Goal: Check status: Check status

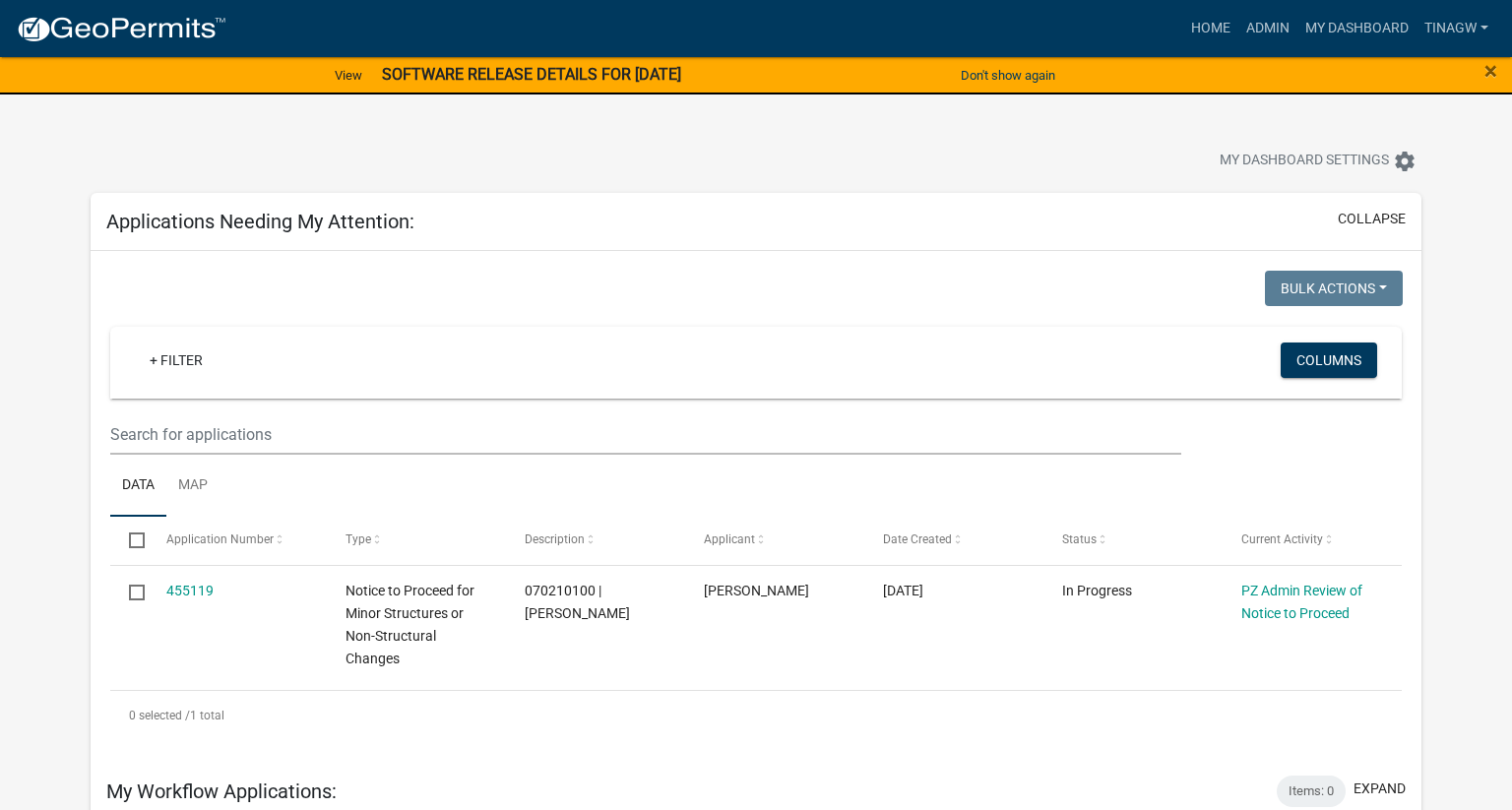
click at [668, 74] on strong "SOFTWARE RELEASE DETAILS FOR [DATE]" at bounding box center [532, 73] width 300 height 19
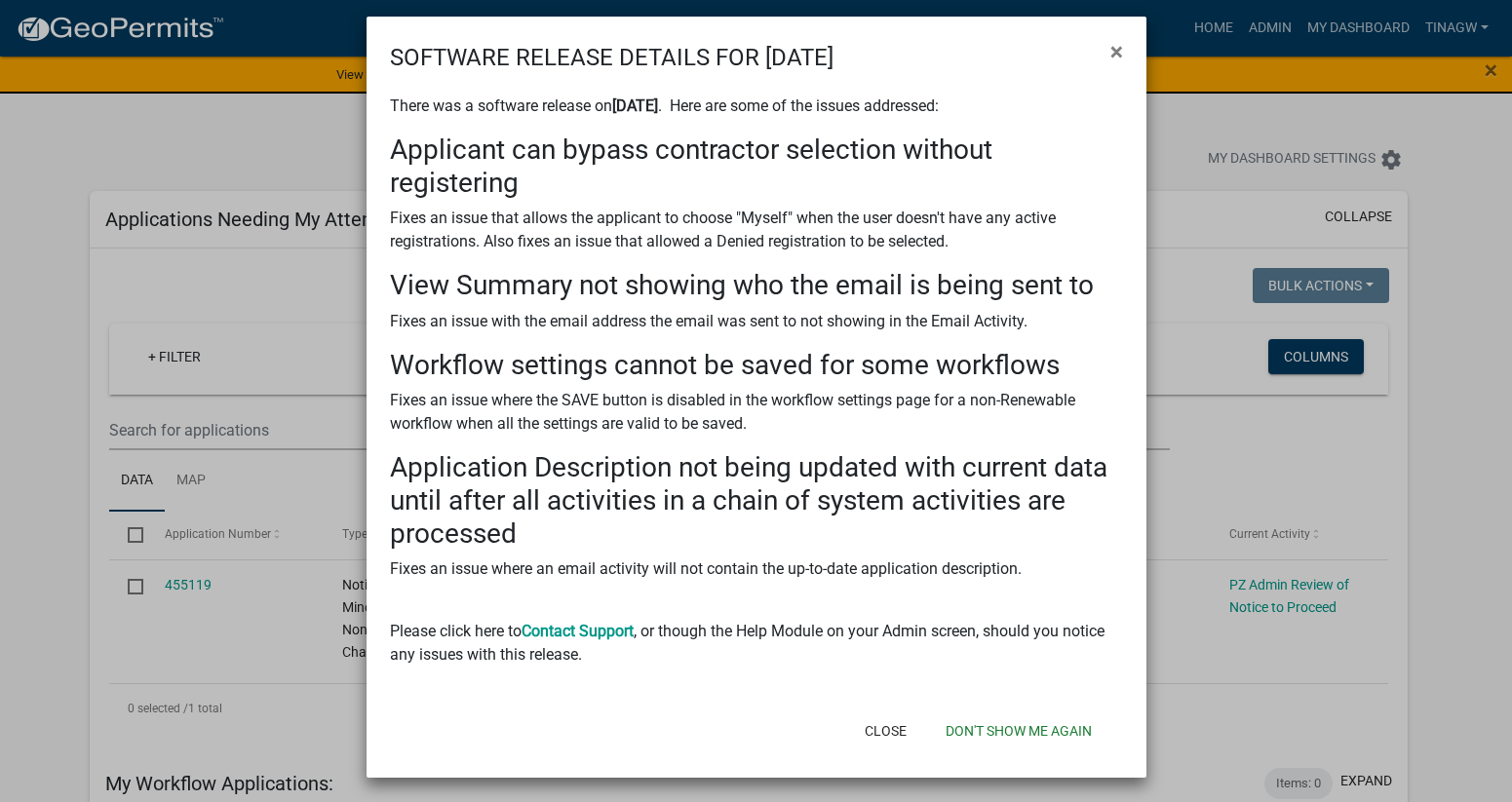
scroll to position [14, 0]
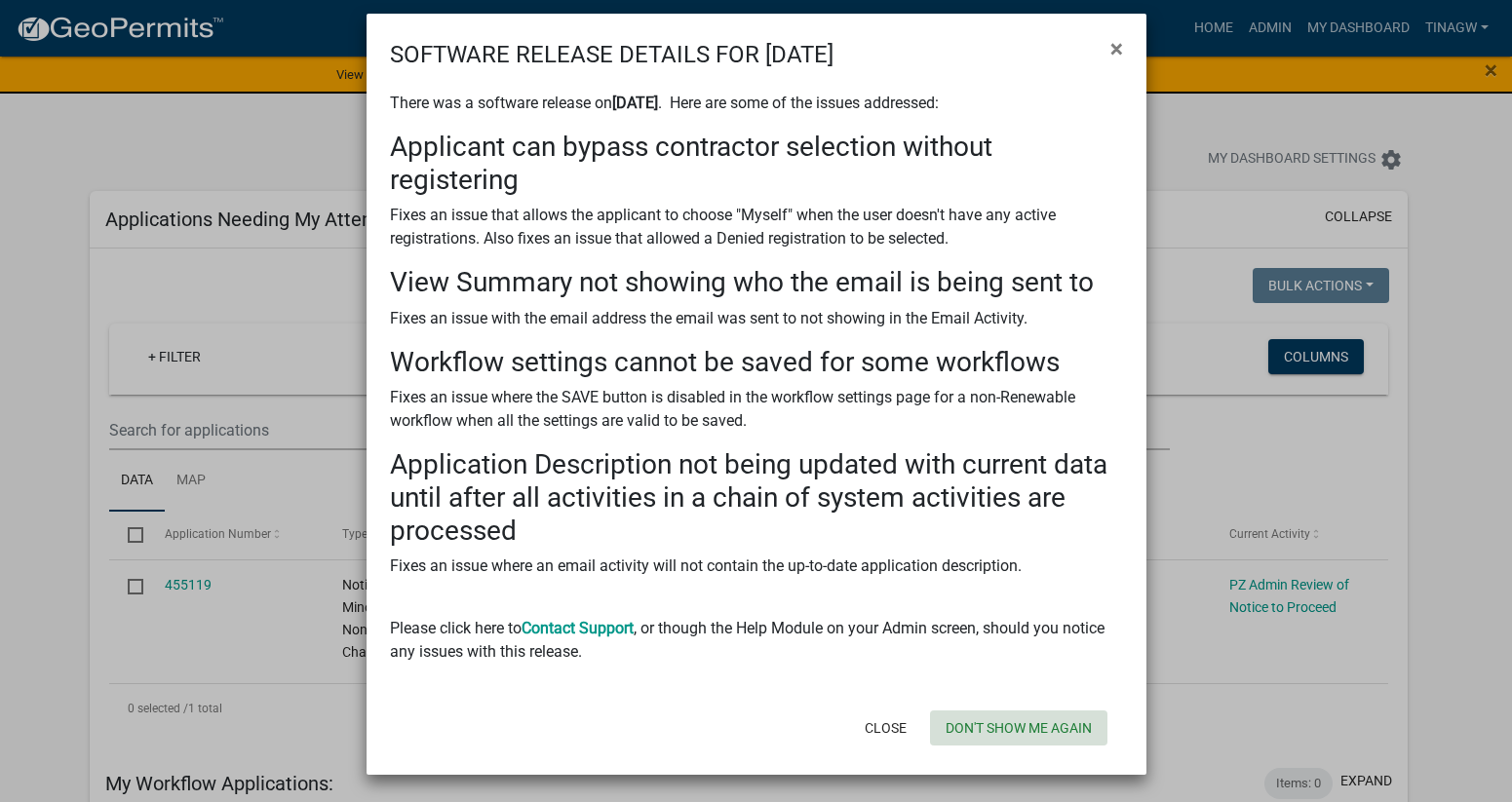
click at [1027, 726] on button "Don't show me again" at bounding box center [1018, 728] width 178 height 35
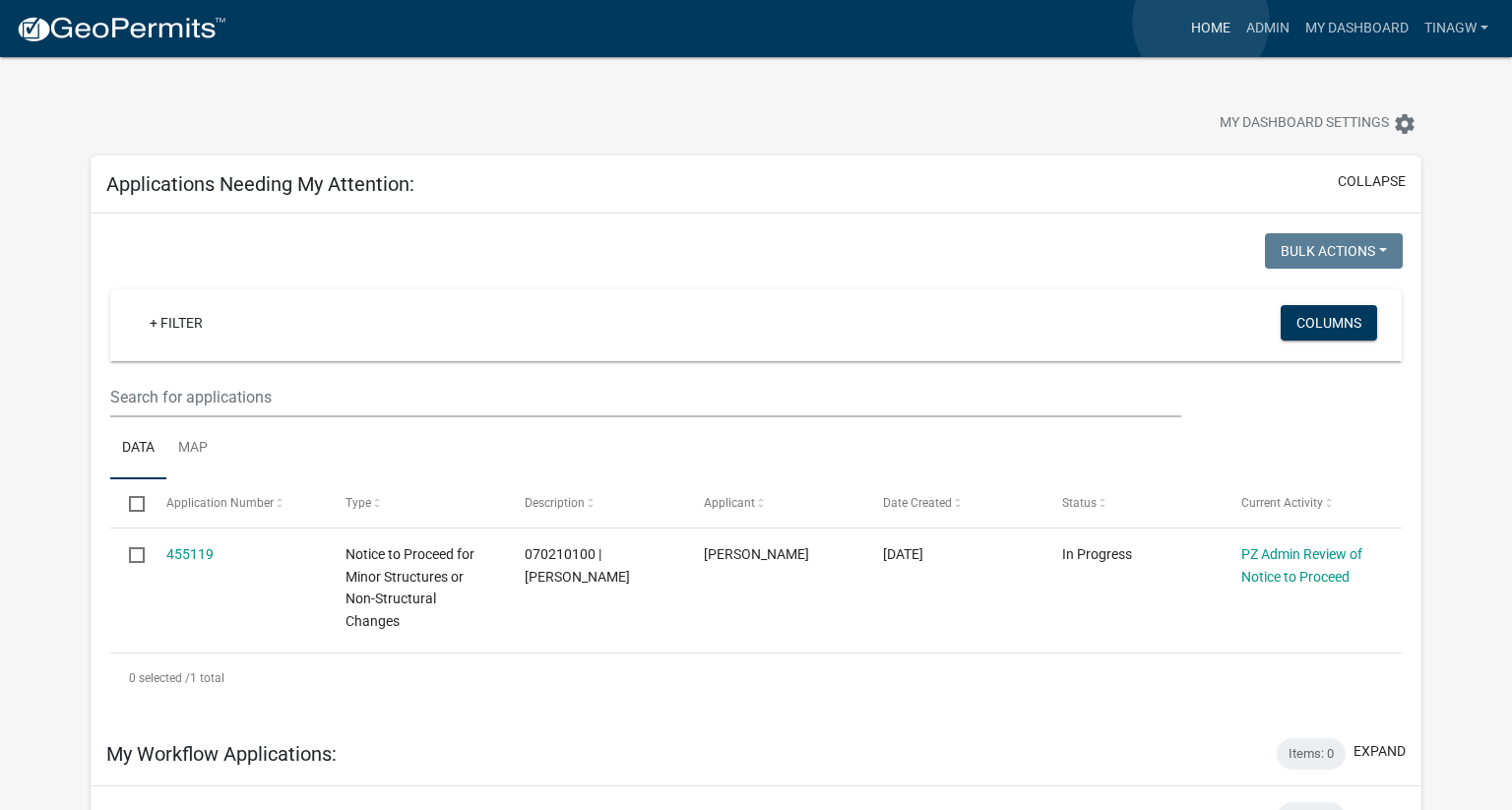
click at [1200, 22] on link "Home" at bounding box center [1210, 29] width 56 height 38
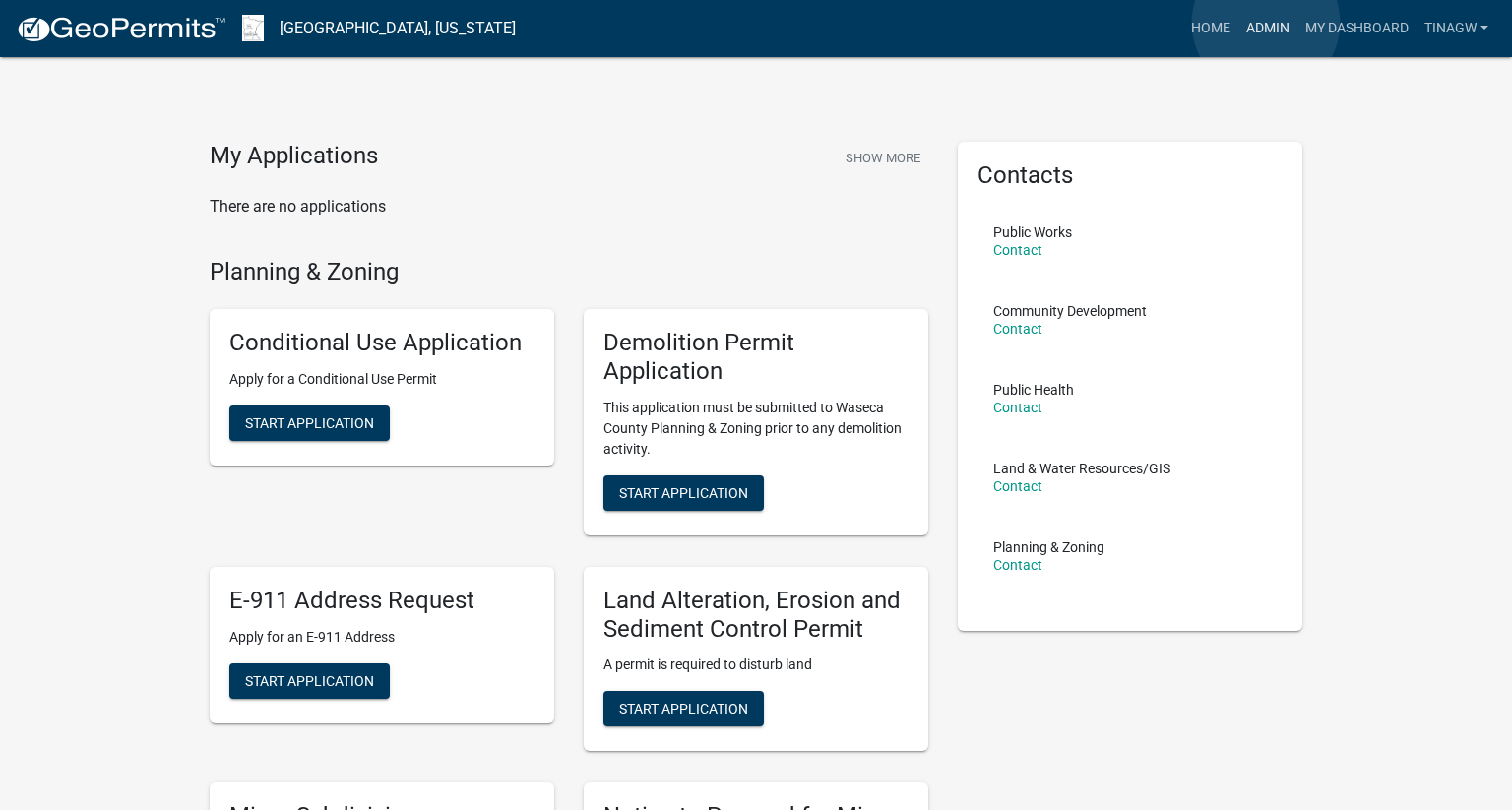
click at [1266, 23] on link "Admin" at bounding box center [1268, 29] width 60 height 38
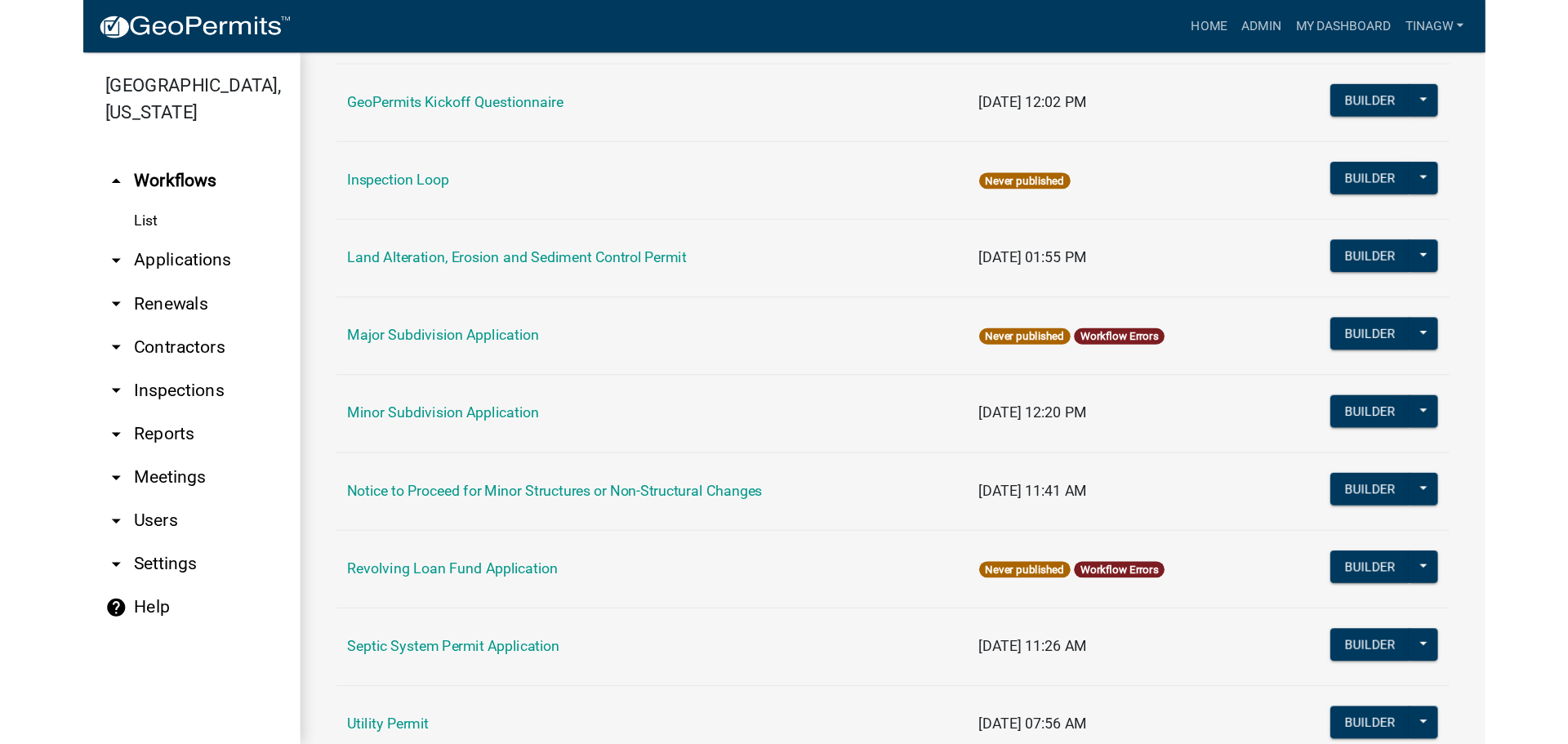
scroll to position [816, 0]
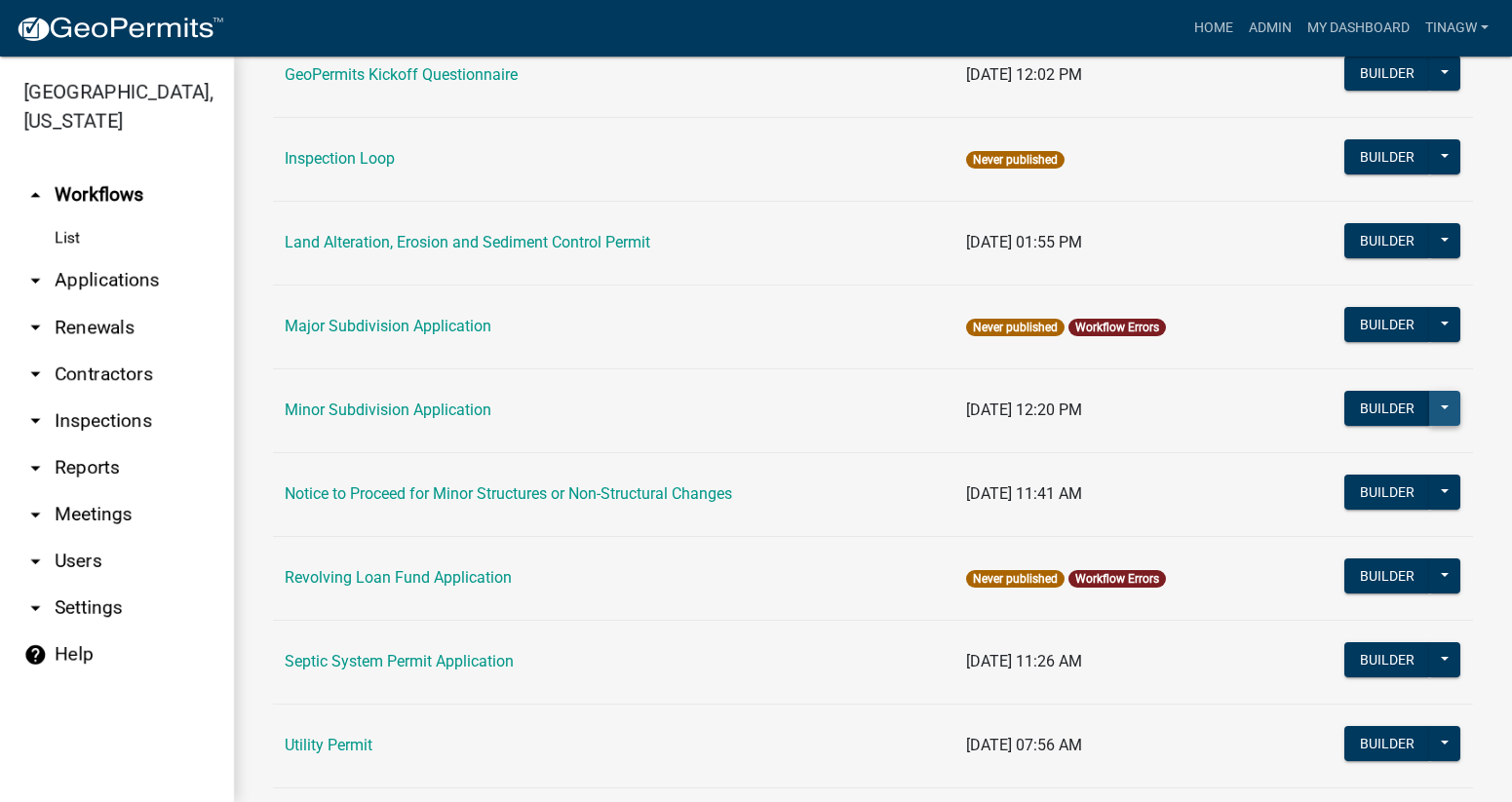
click at [1428, 403] on button at bounding box center [1444, 409] width 31 height 35
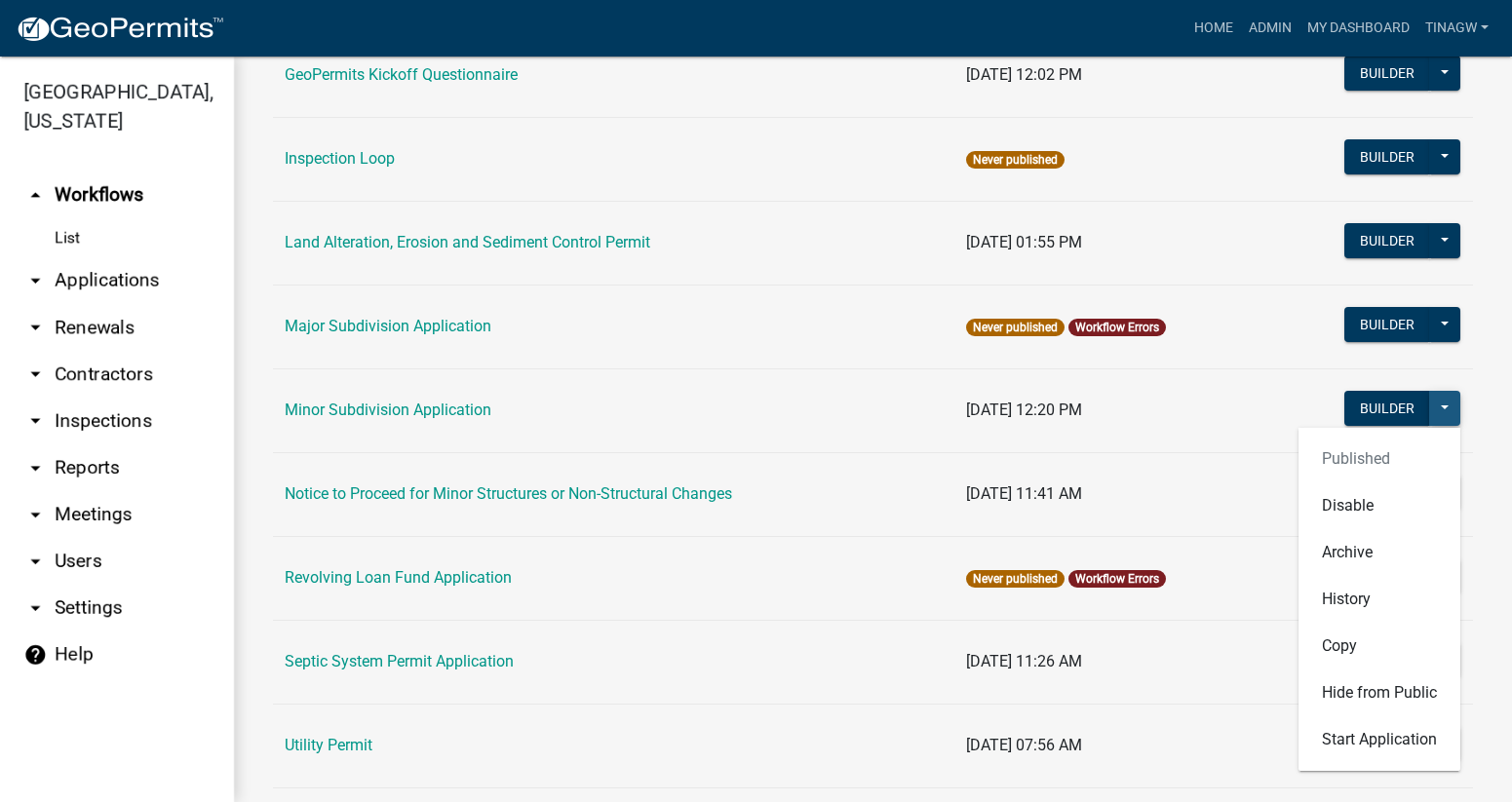
click at [1428, 404] on button at bounding box center [1444, 409] width 31 height 35
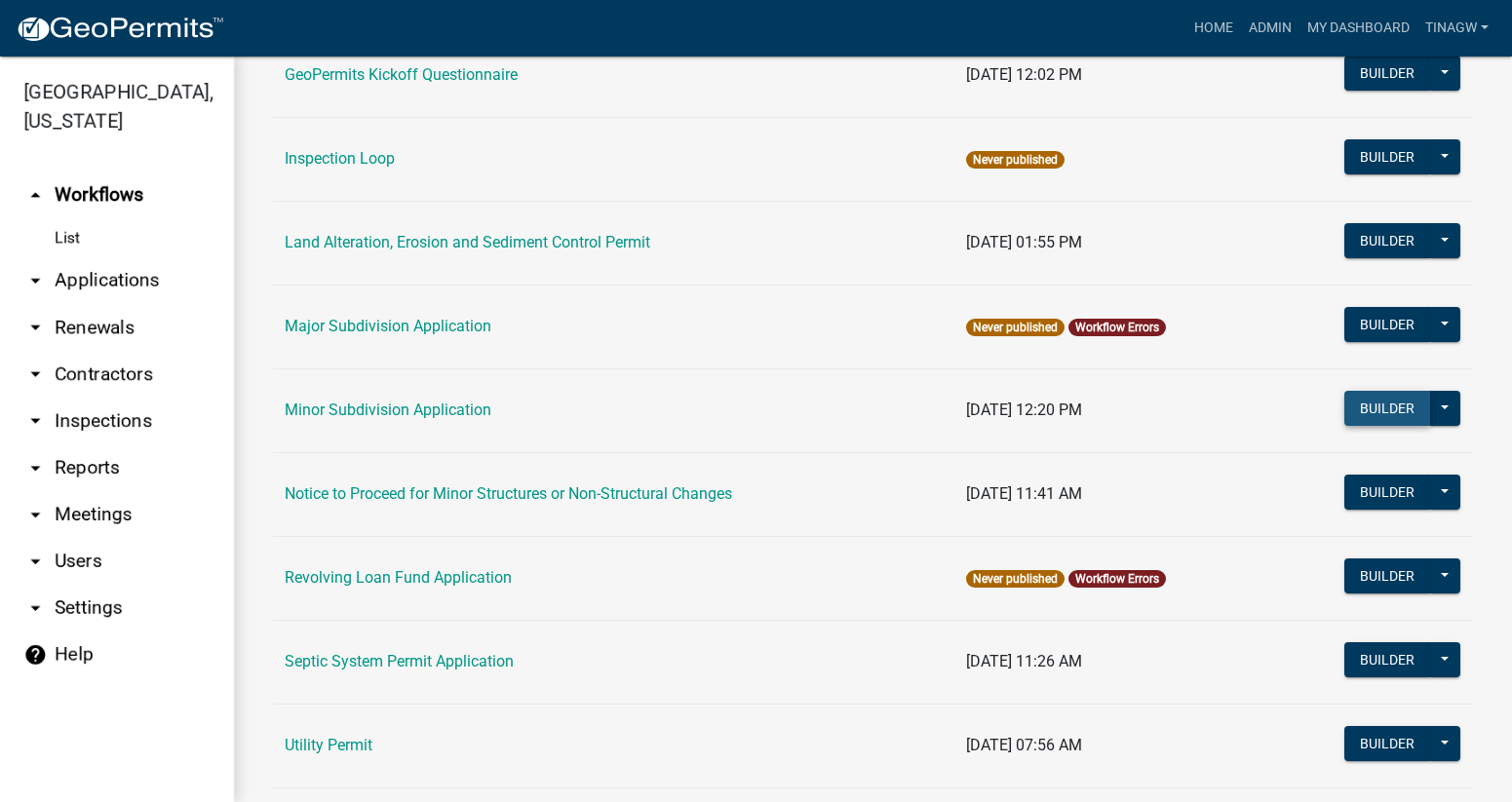
click at [1352, 404] on button "Builder" at bounding box center [1386, 409] width 85 height 35
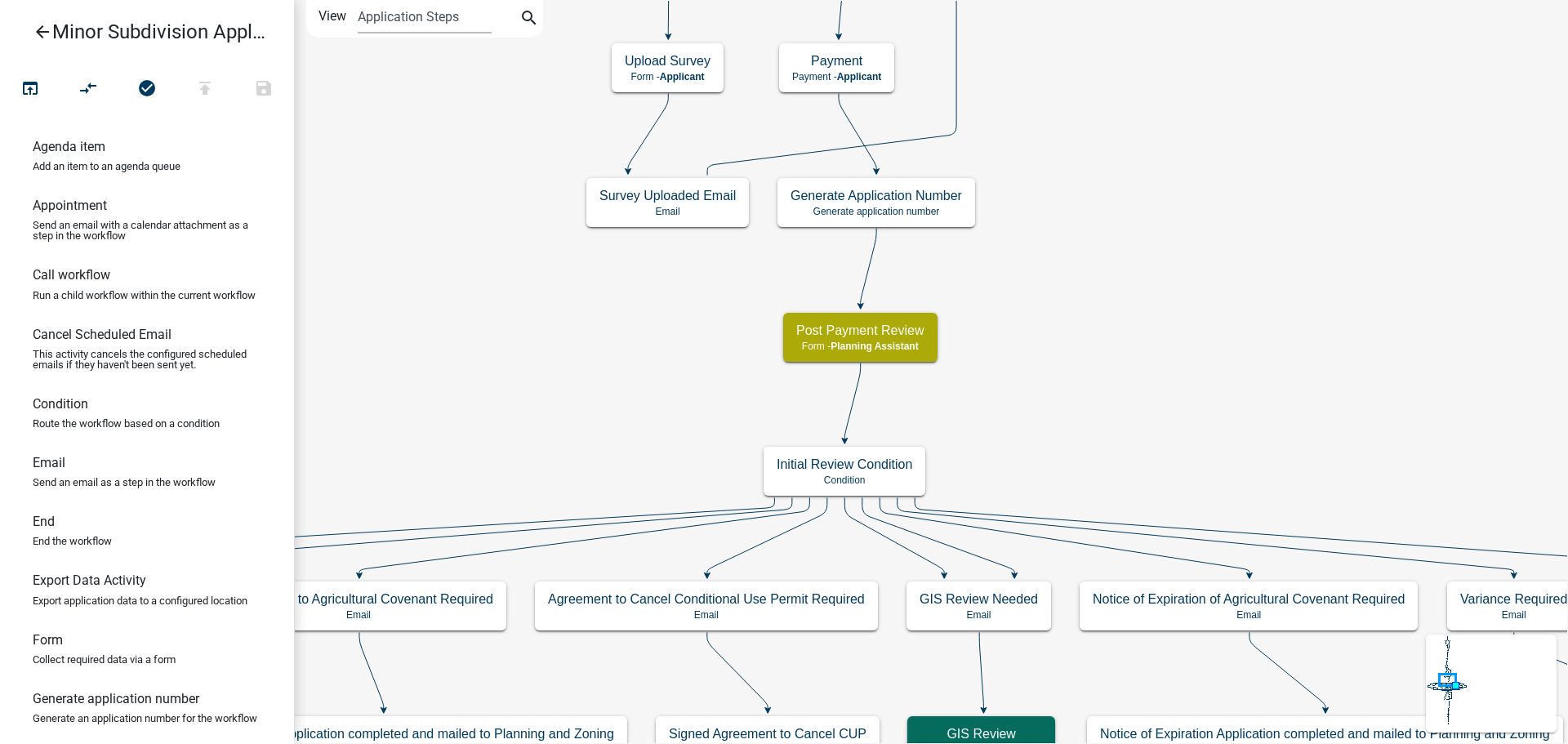
click at [79, 149] on h6 "Agenda item" at bounding box center [69, 146] width 72 height 16
click at [84, 144] on h6 "Agenda item" at bounding box center [69, 146] width 72 height 16
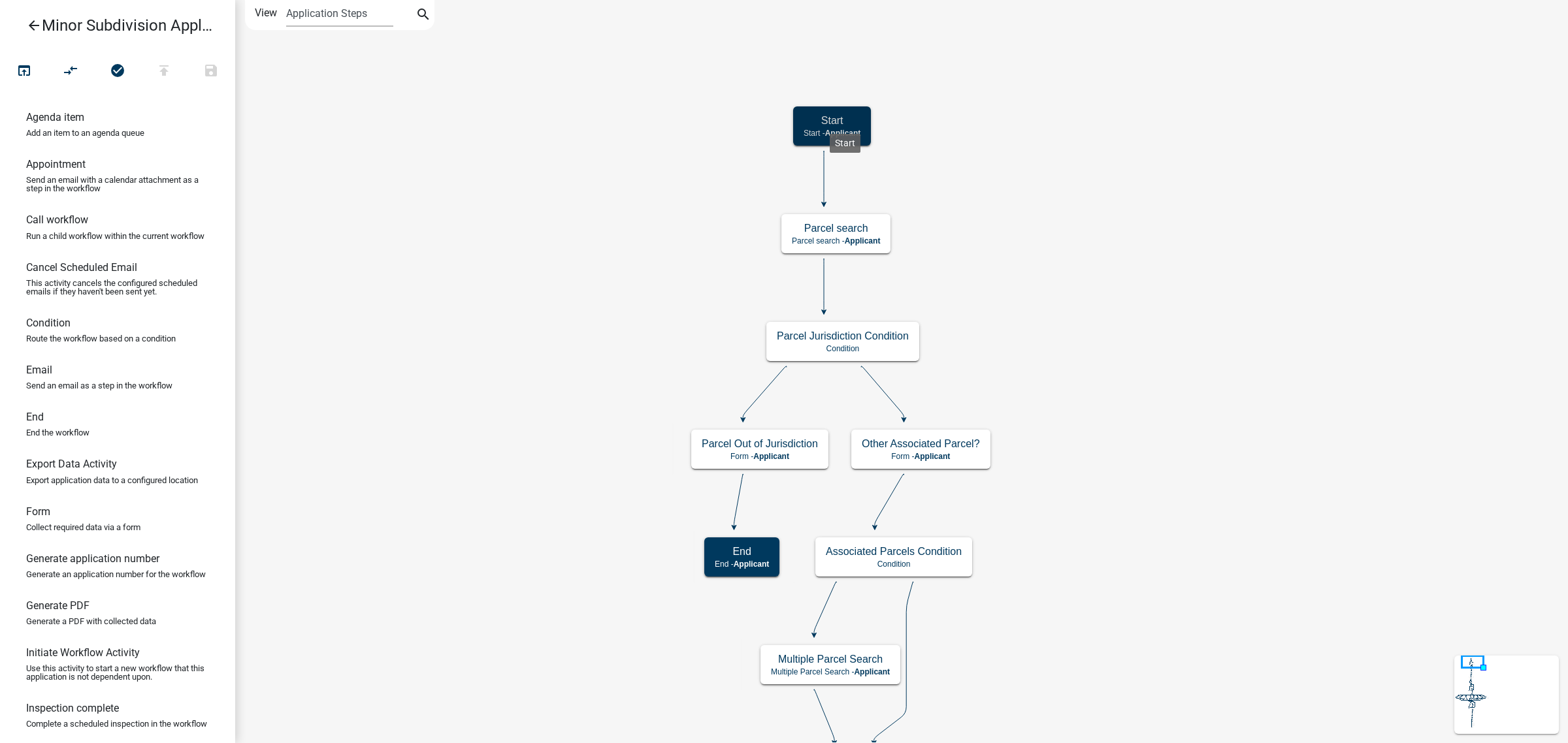
click at [830, 123] on h5 "Start" at bounding box center [832, 120] width 57 height 13
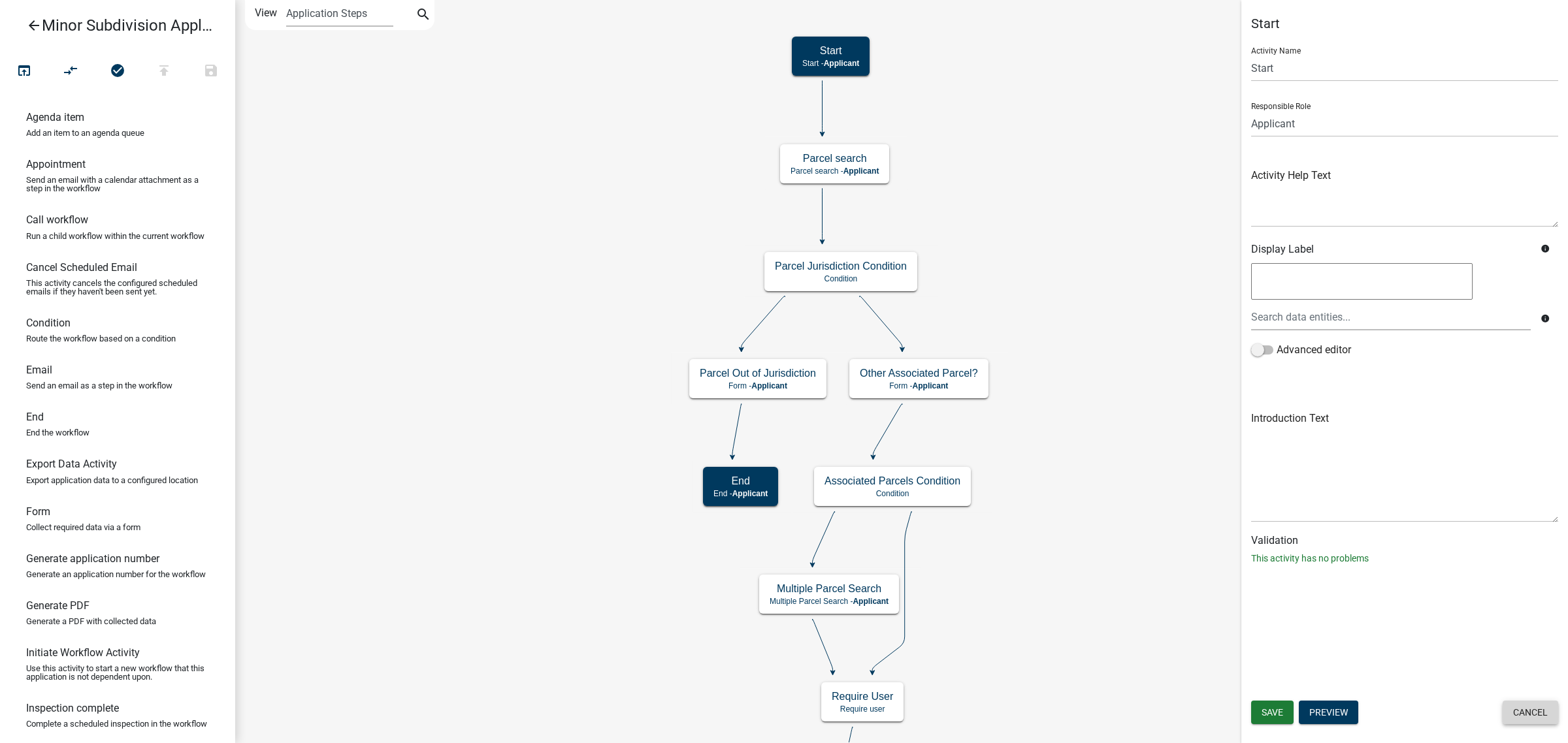
click at [1003, 537] on button "Cancel" at bounding box center [1530, 713] width 55 height 24
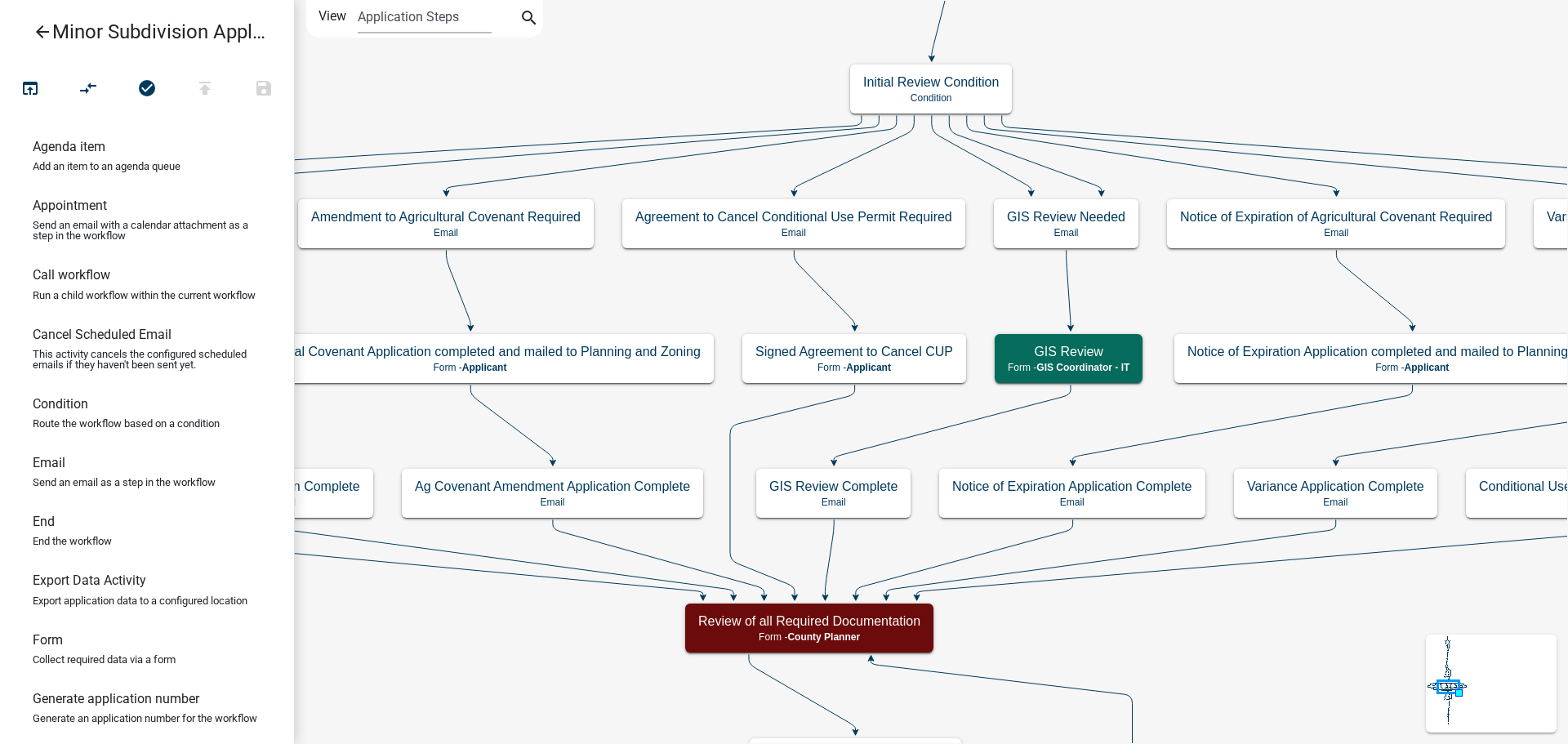
click at [45, 26] on icon "arrow_back" at bounding box center [43, 34] width 20 height 23
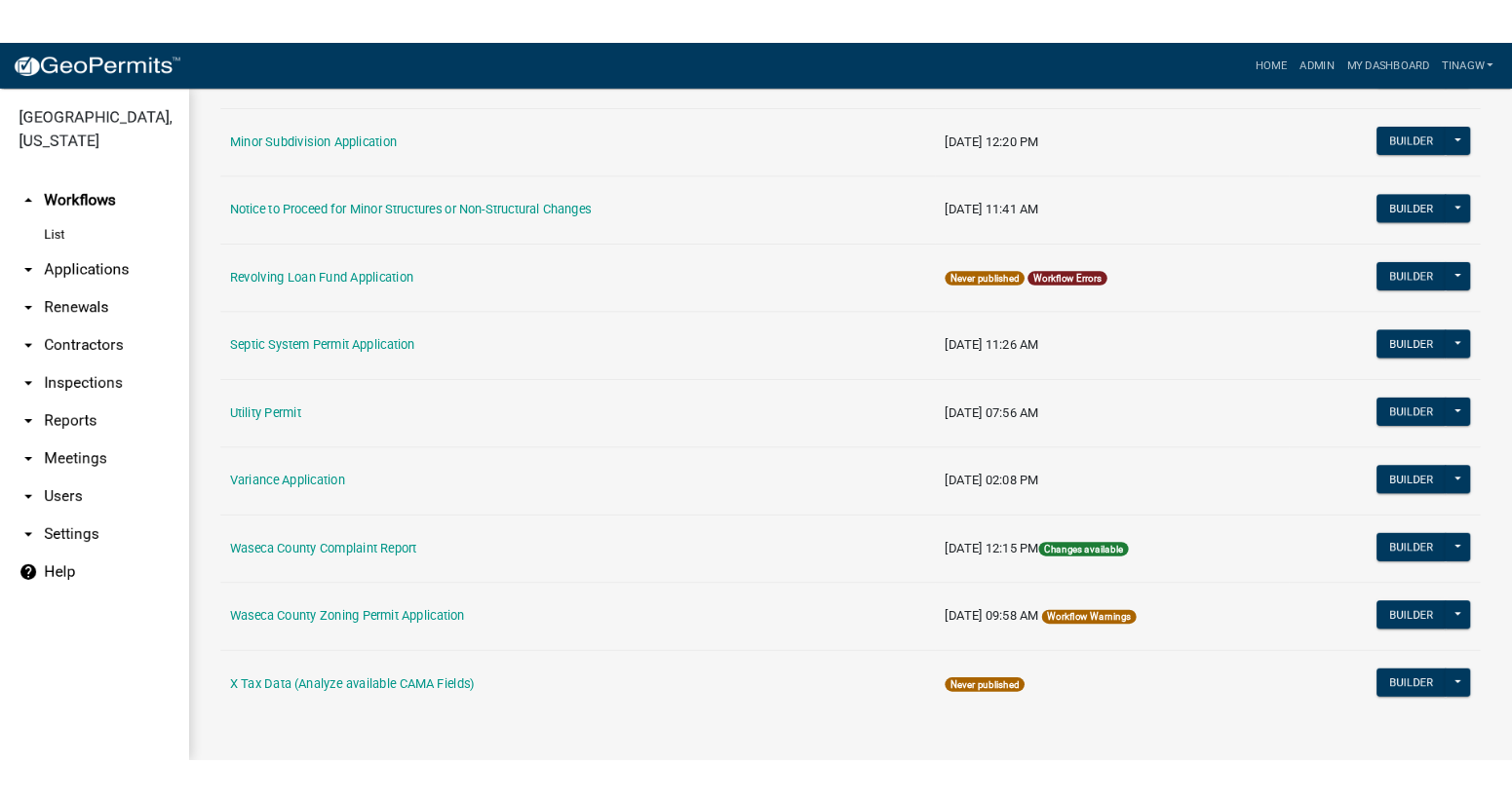
scroll to position [1265, 0]
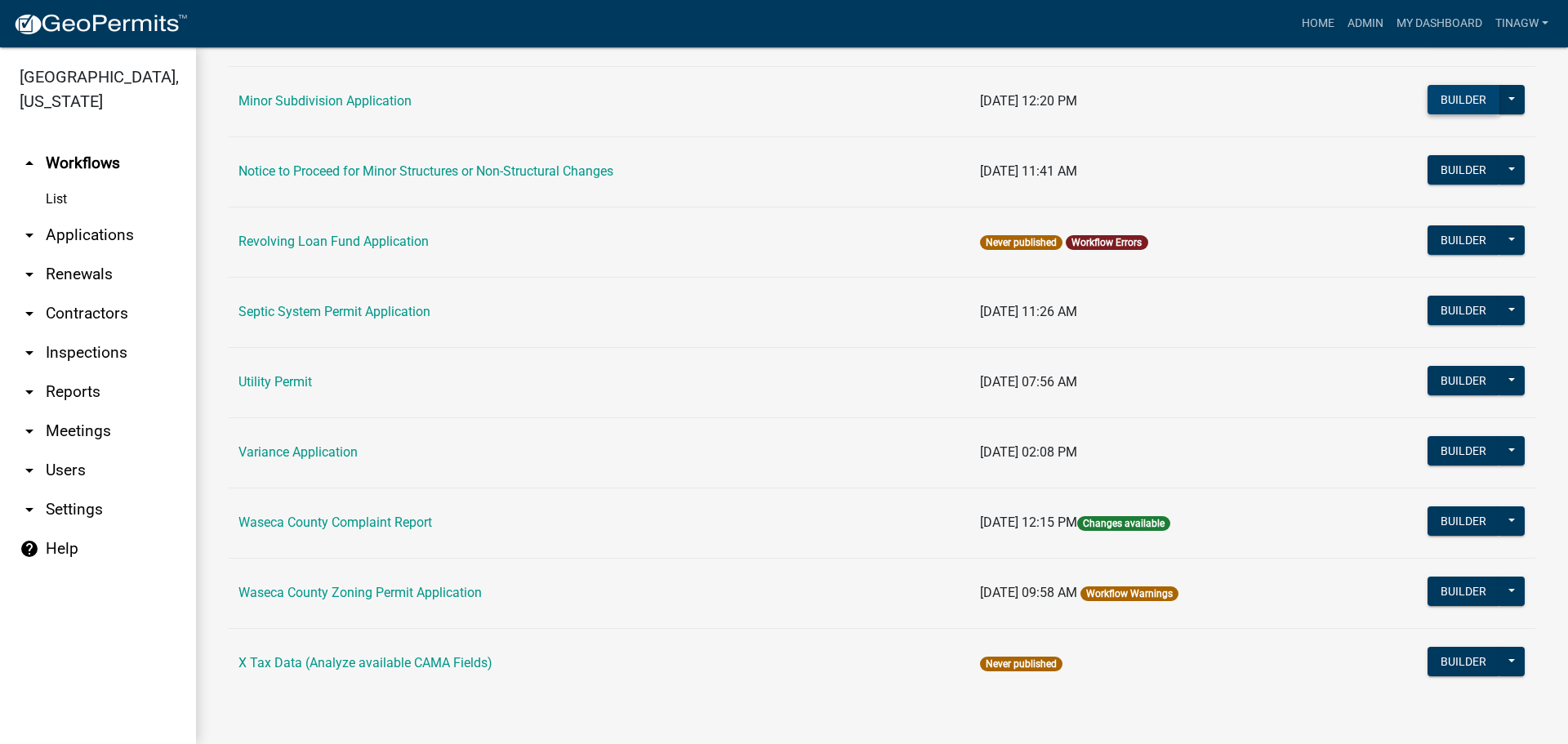
click at [1254, 98] on button "Builder" at bounding box center [1463, 100] width 72 height 30
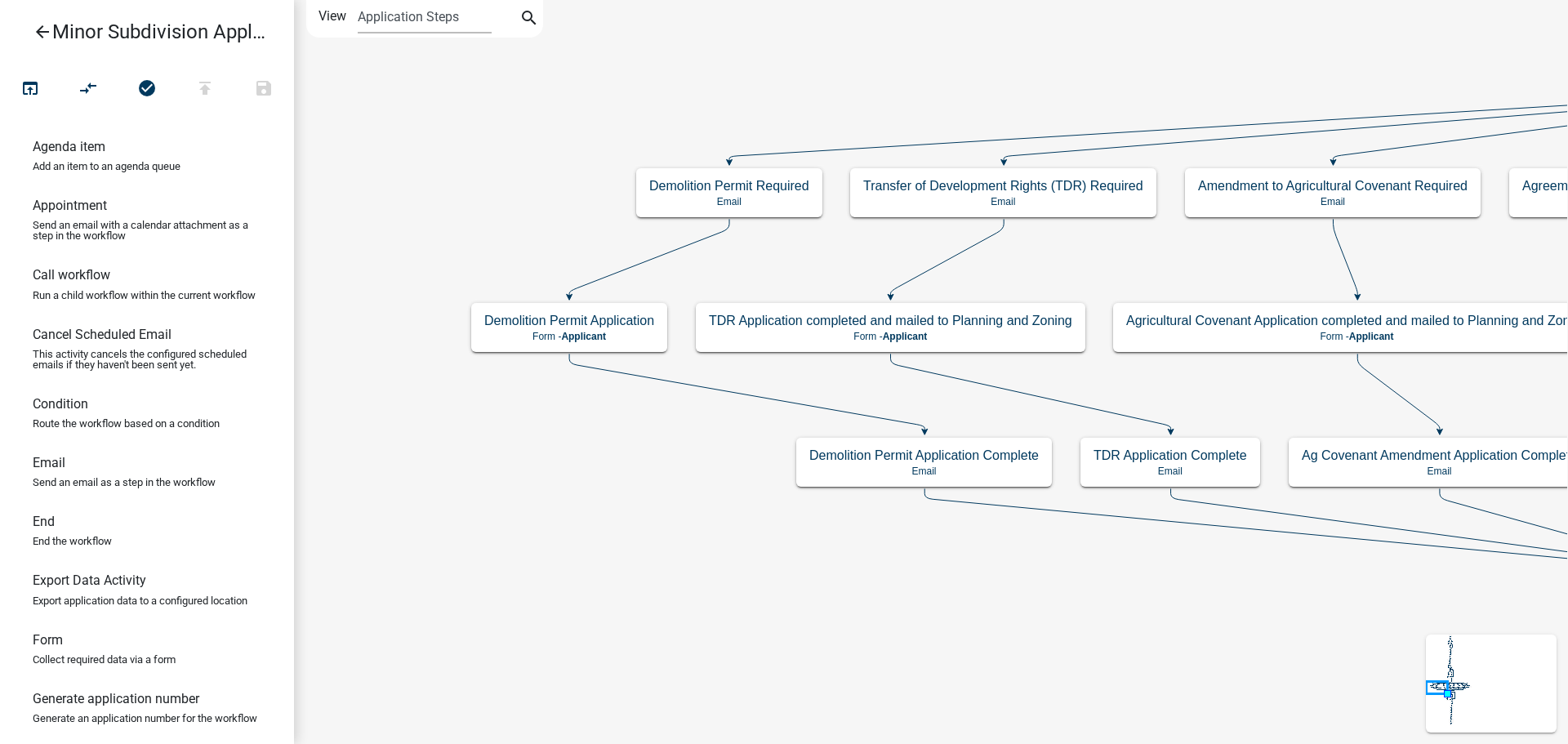
click at [42, 27] on icon "arrow_back" at bounding box center [43, 34] width 20 height 23
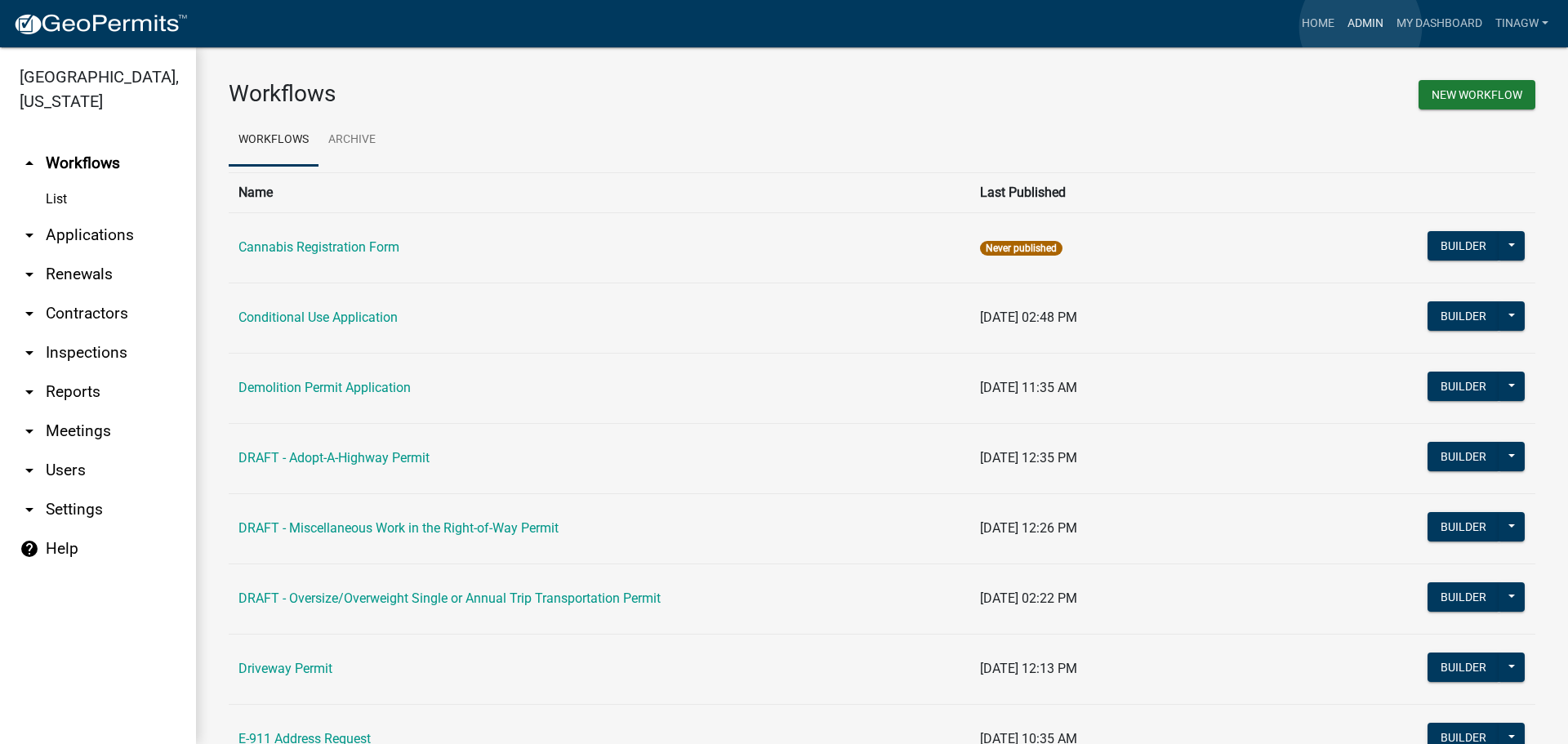
click at [1254, 27] on link "Admin" at bounding box center [1366, 24] width 49 height 31
click at [1254, 22] on link "Home" at bounding box center [1318, 24] width 46 height 31
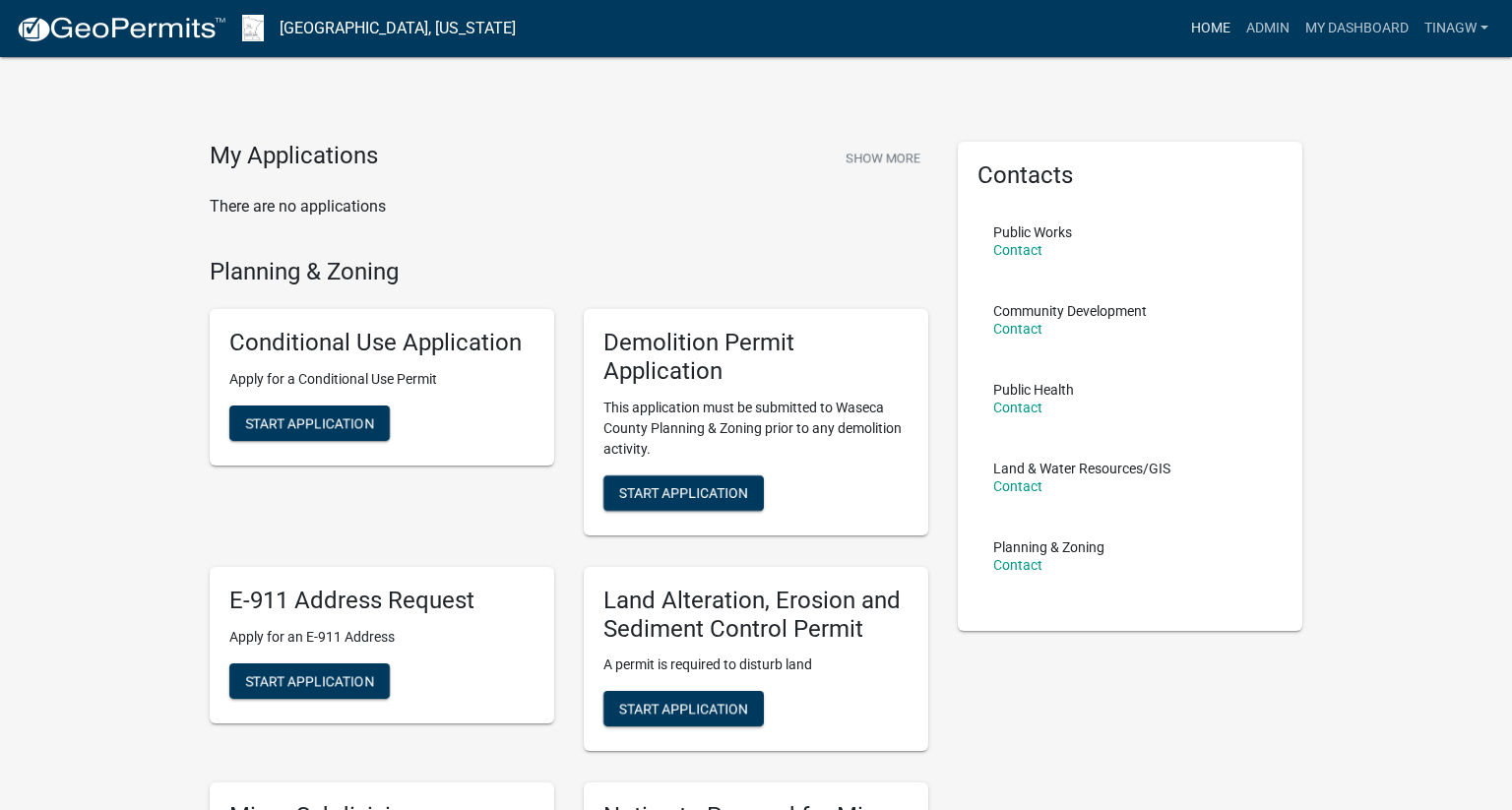
click at [1204, 22] on link "Home" at bounding box center [1210, 29] width 56 height 38
click at [1265, 29] on link "Admin" at bounding box center [1268, 29] width 60 height 38
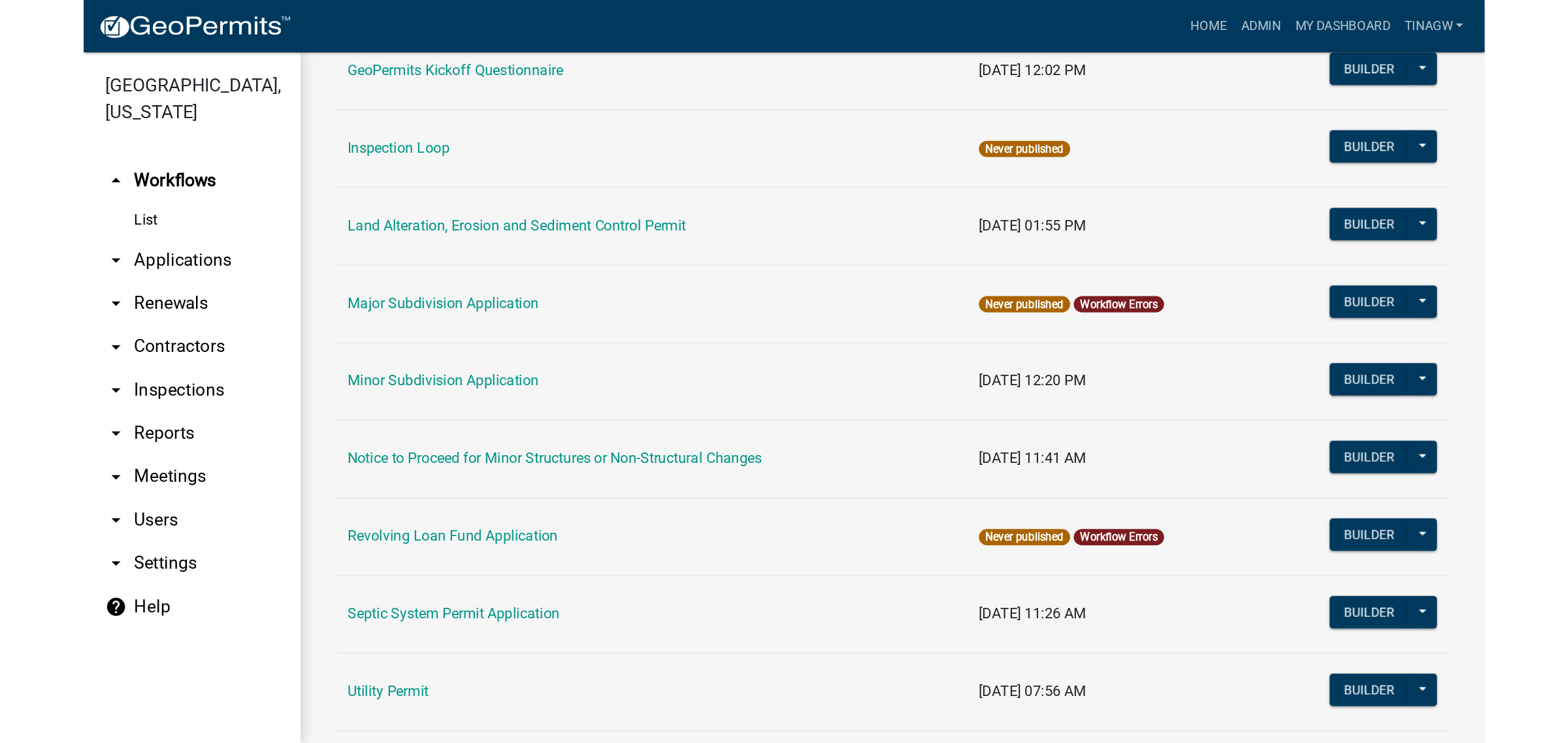
scroll to position [653, 0]
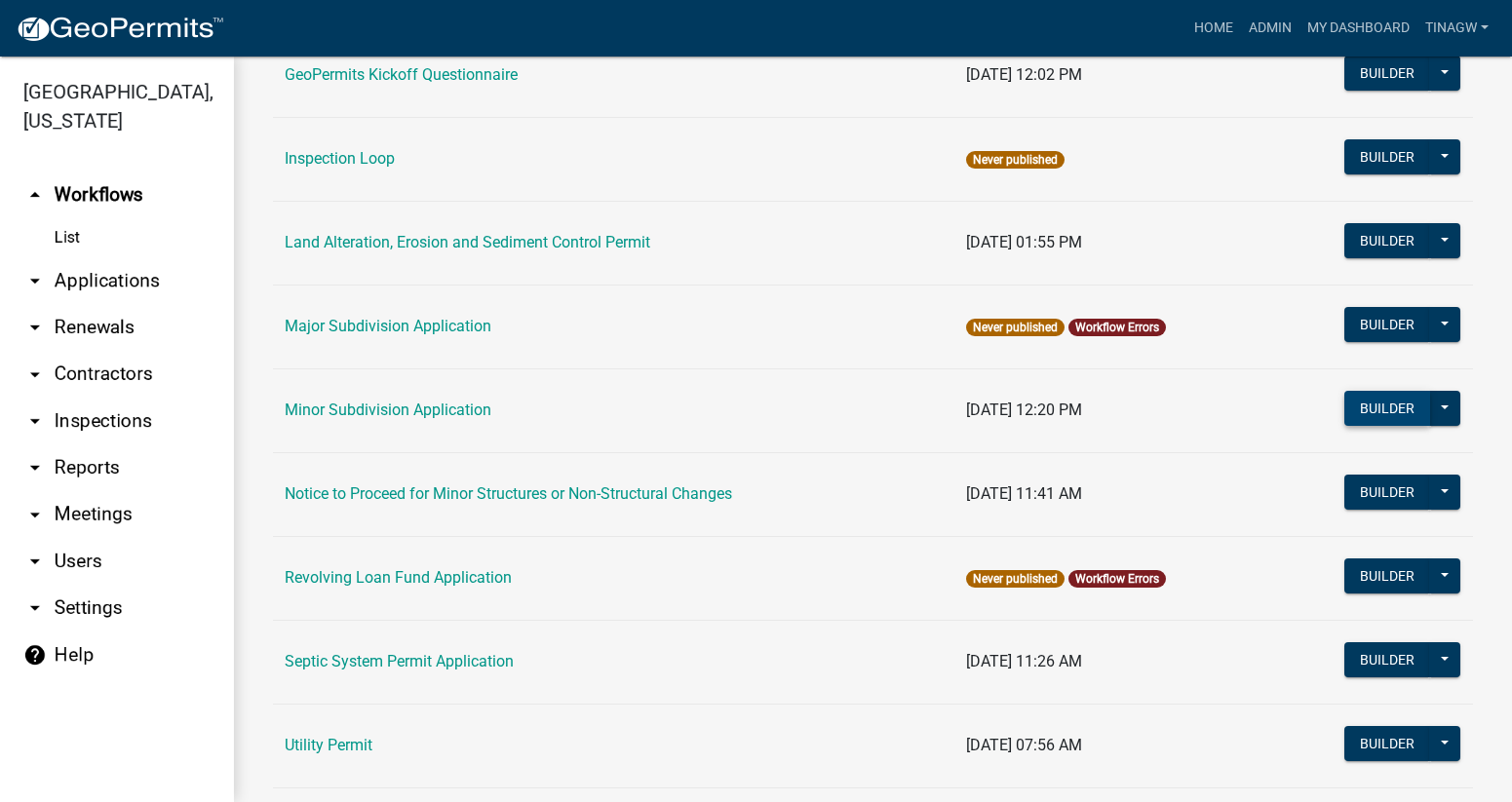
click at [1367, 403] on button "Builder" at bounding box center [1386, 409] width 85 height 35
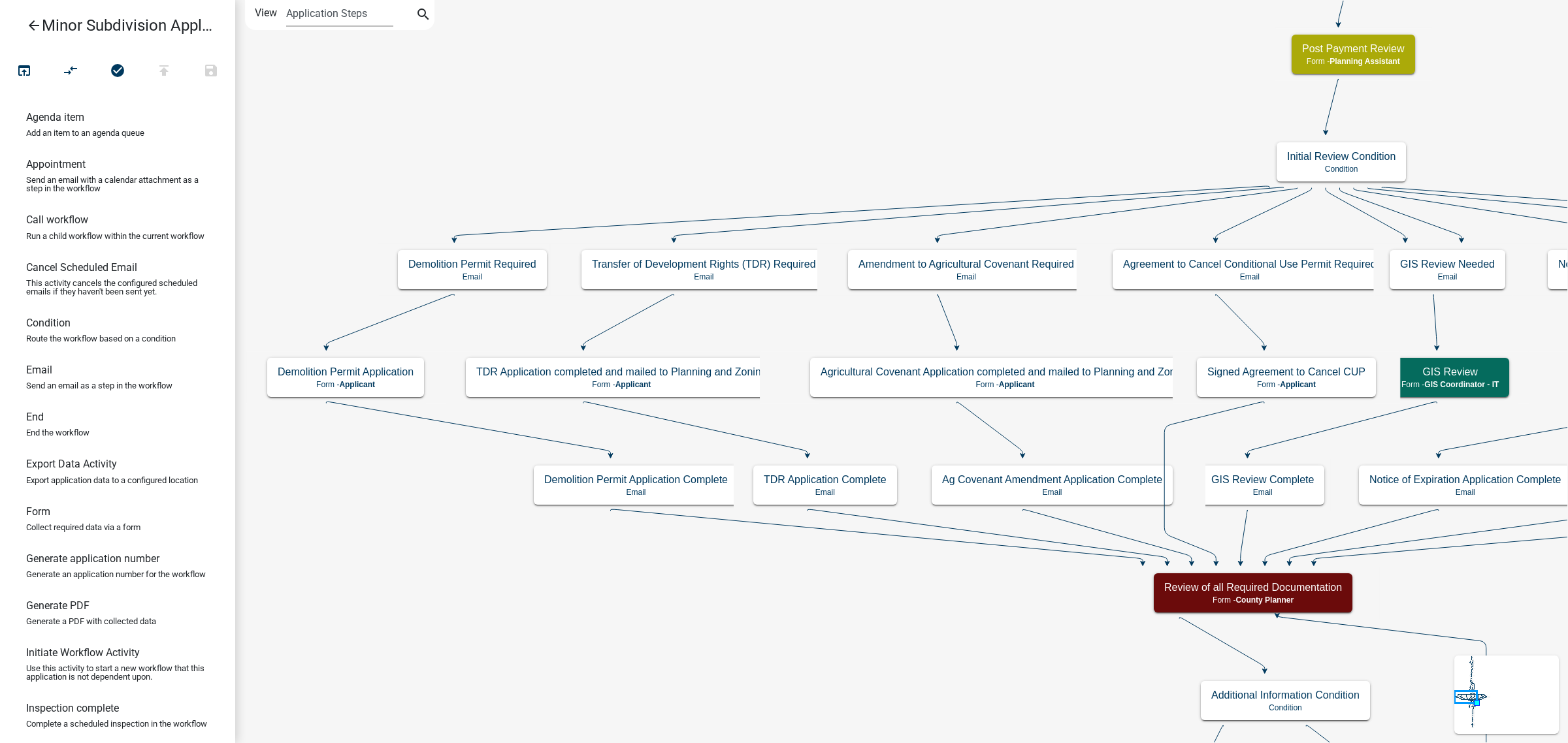
click at [34, 21] on icon "arrow_back" at bounding box center [34, 27] width 16 height 18
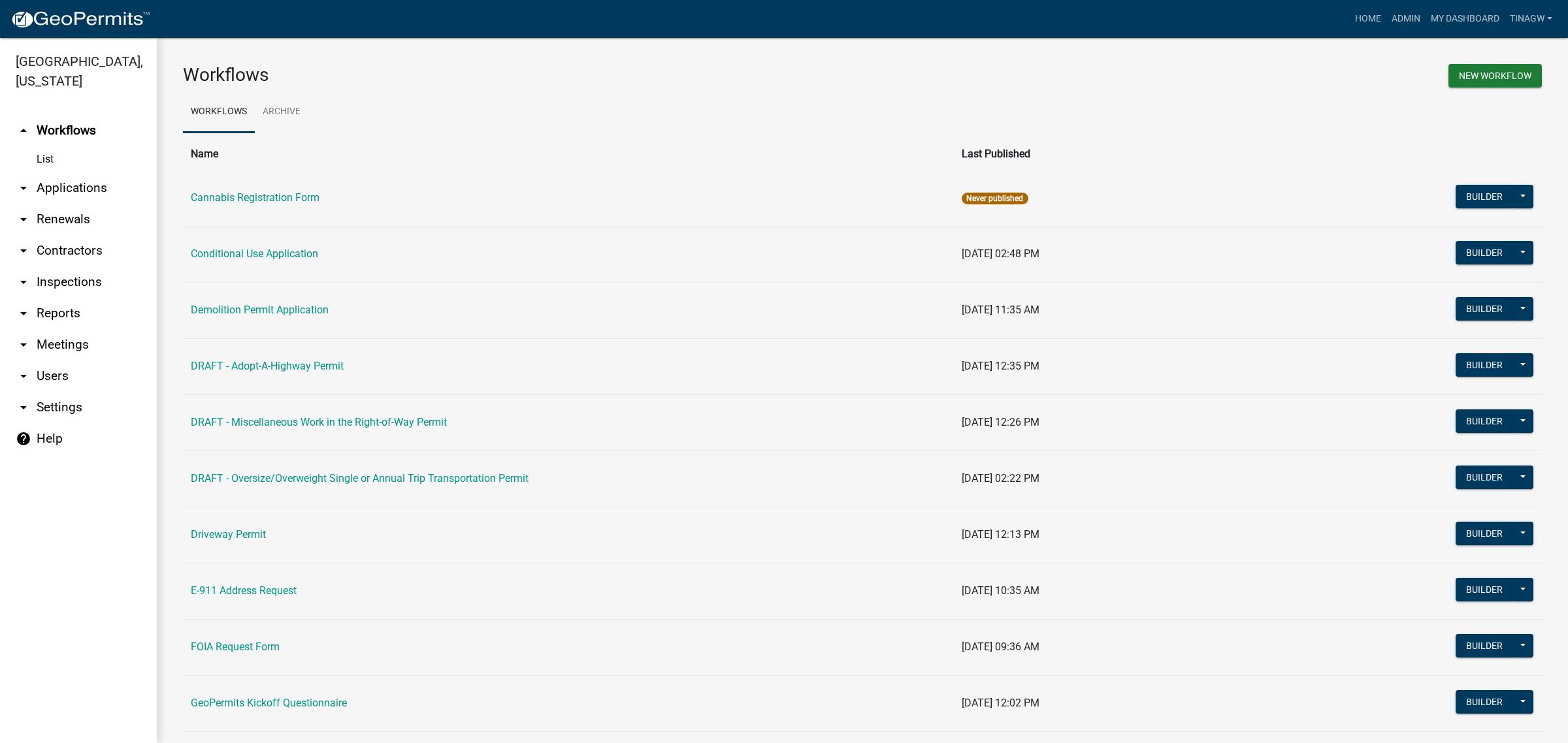
click at [65, 187] on link "arrow_drop_down Applications" at bounding box center [78, 188] width 157 height 32
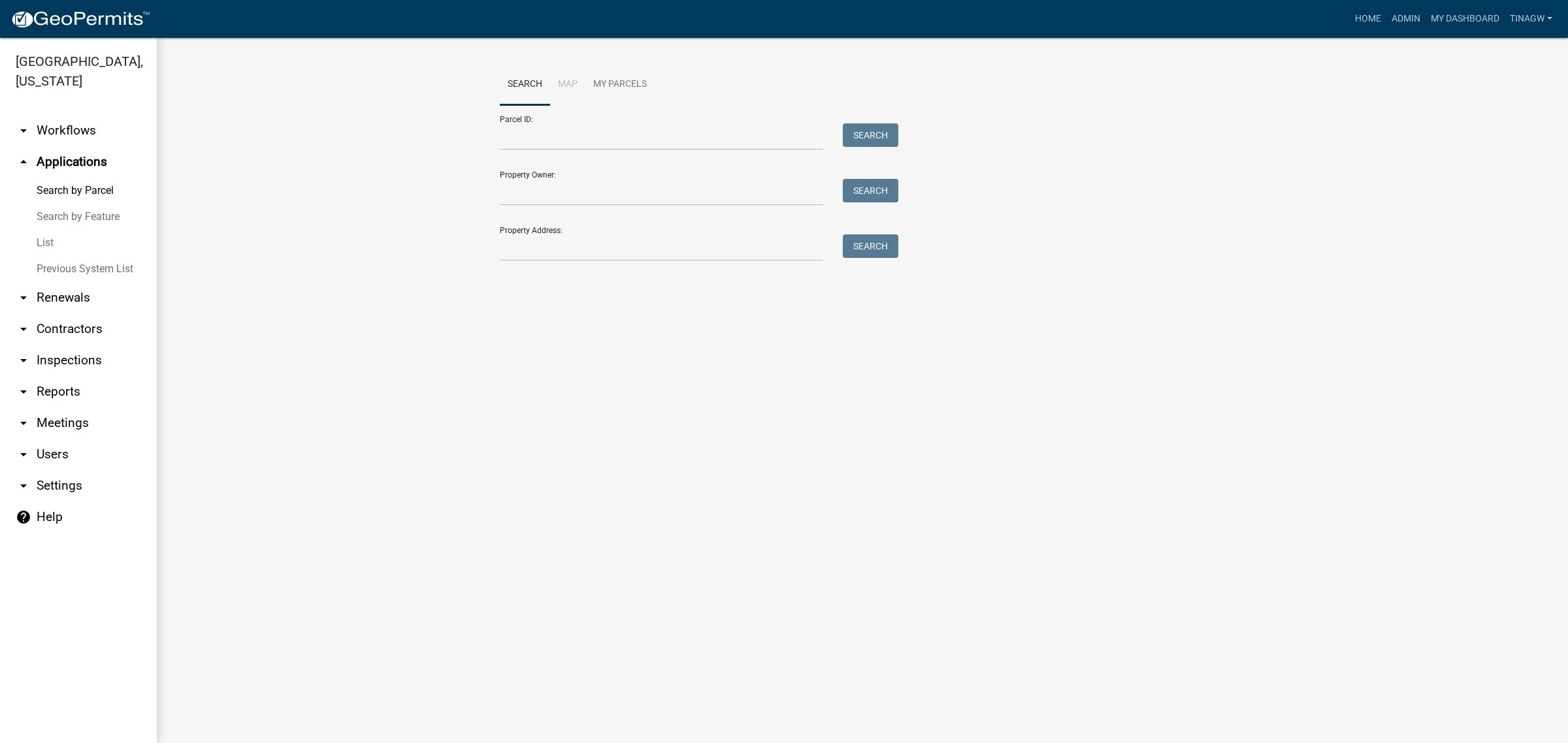
click at [44, 240] on link "List" at bounding box center [78, 243] width 157 height 26
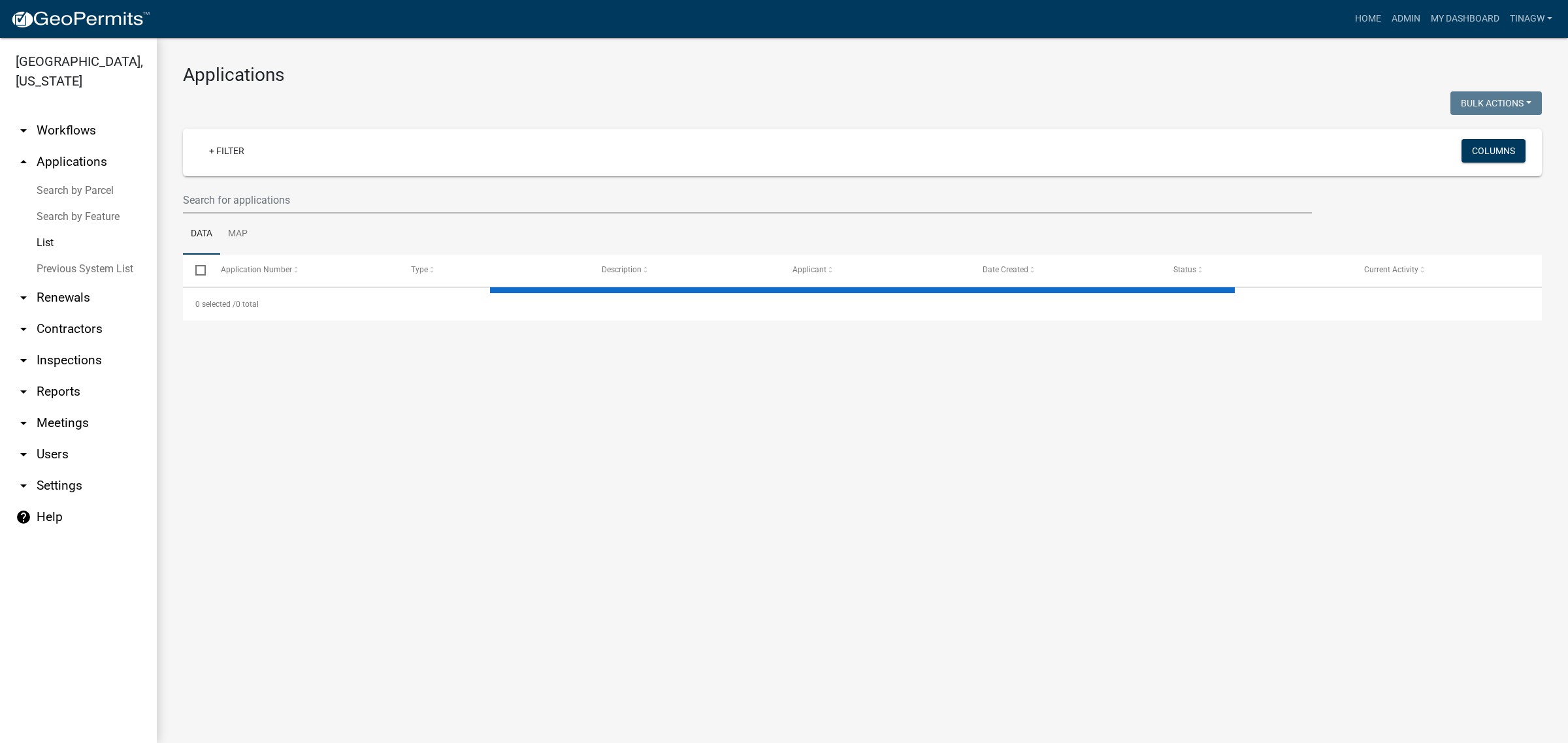
select select "1: 25"
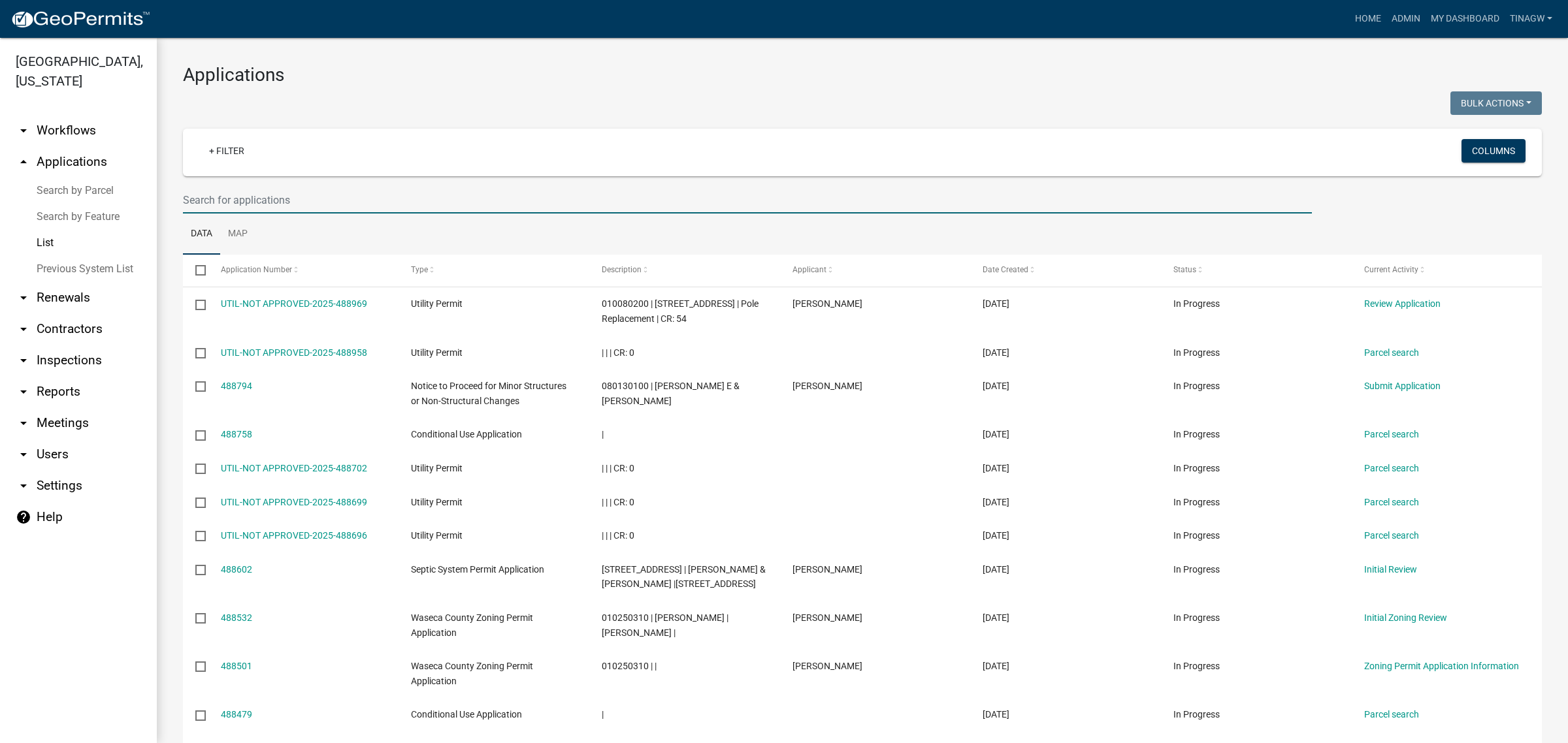
click at [265, 197] on input "text" at bounding box center [747, 200] width 1129 height 27
click at [236, 149] on link "+ Filter" at bounding box center [227, 151] width 56 height 24
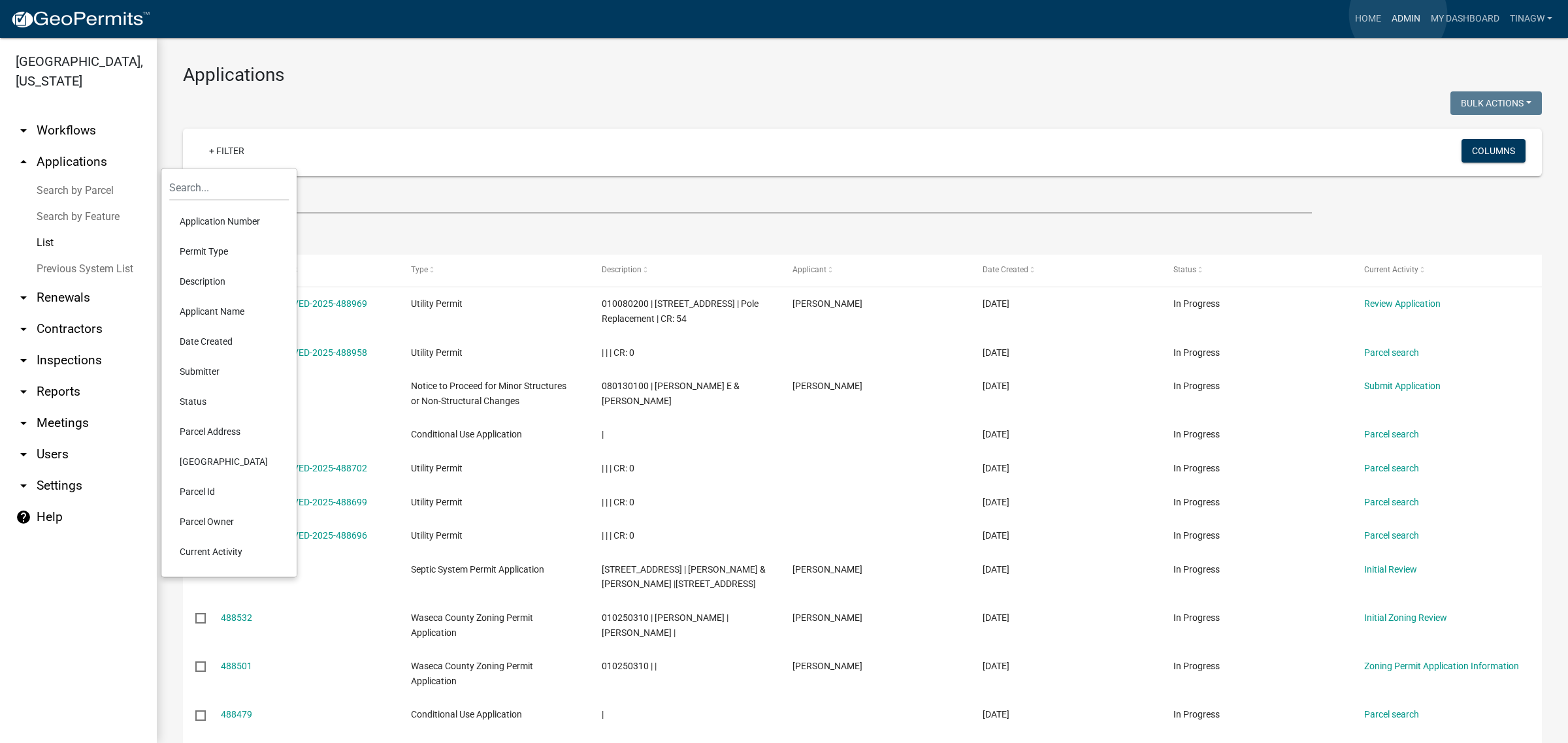
click at [1003, 14] on link "Admin" at bounding box center [1406, 19] width 40 height 25
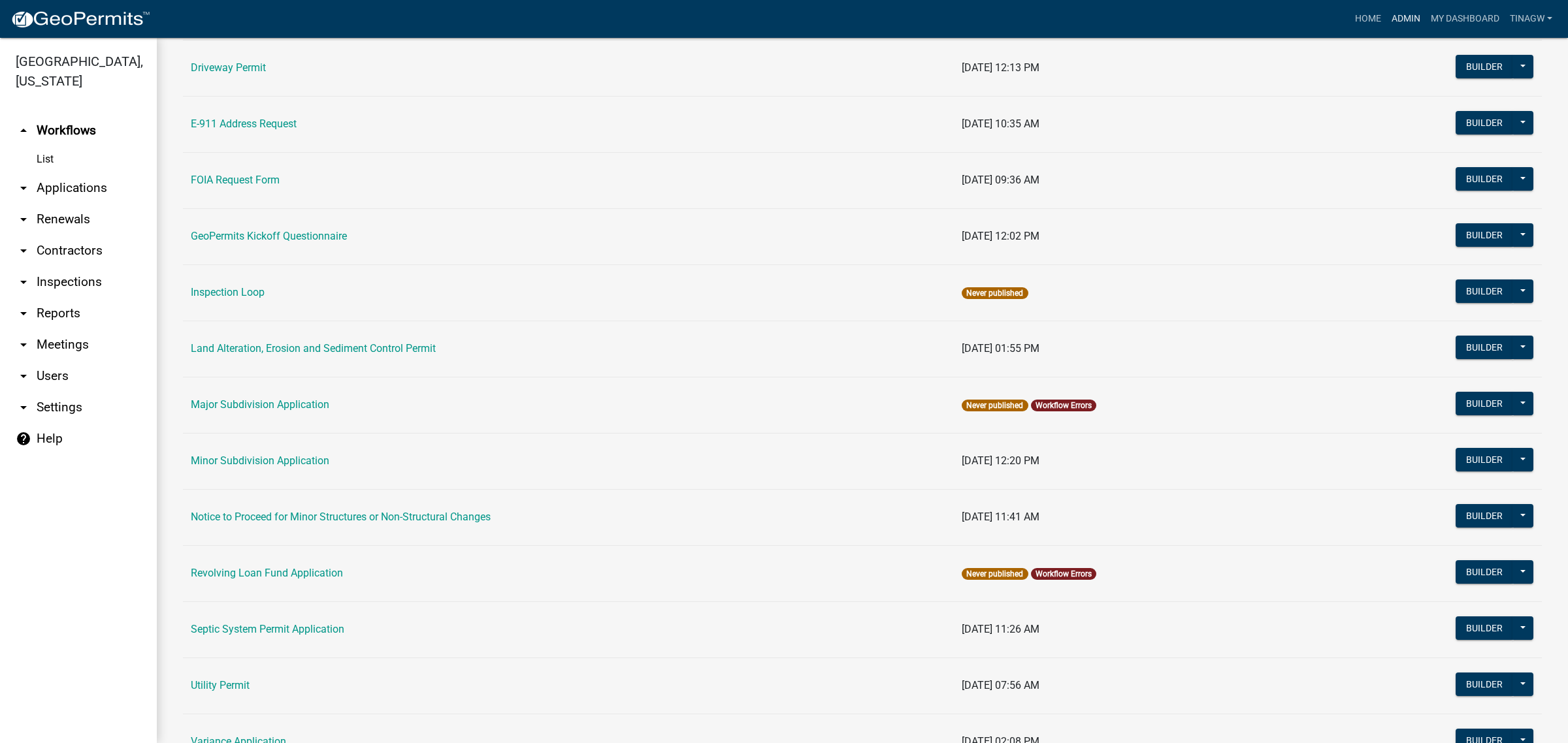
scroll to position [455, 0]
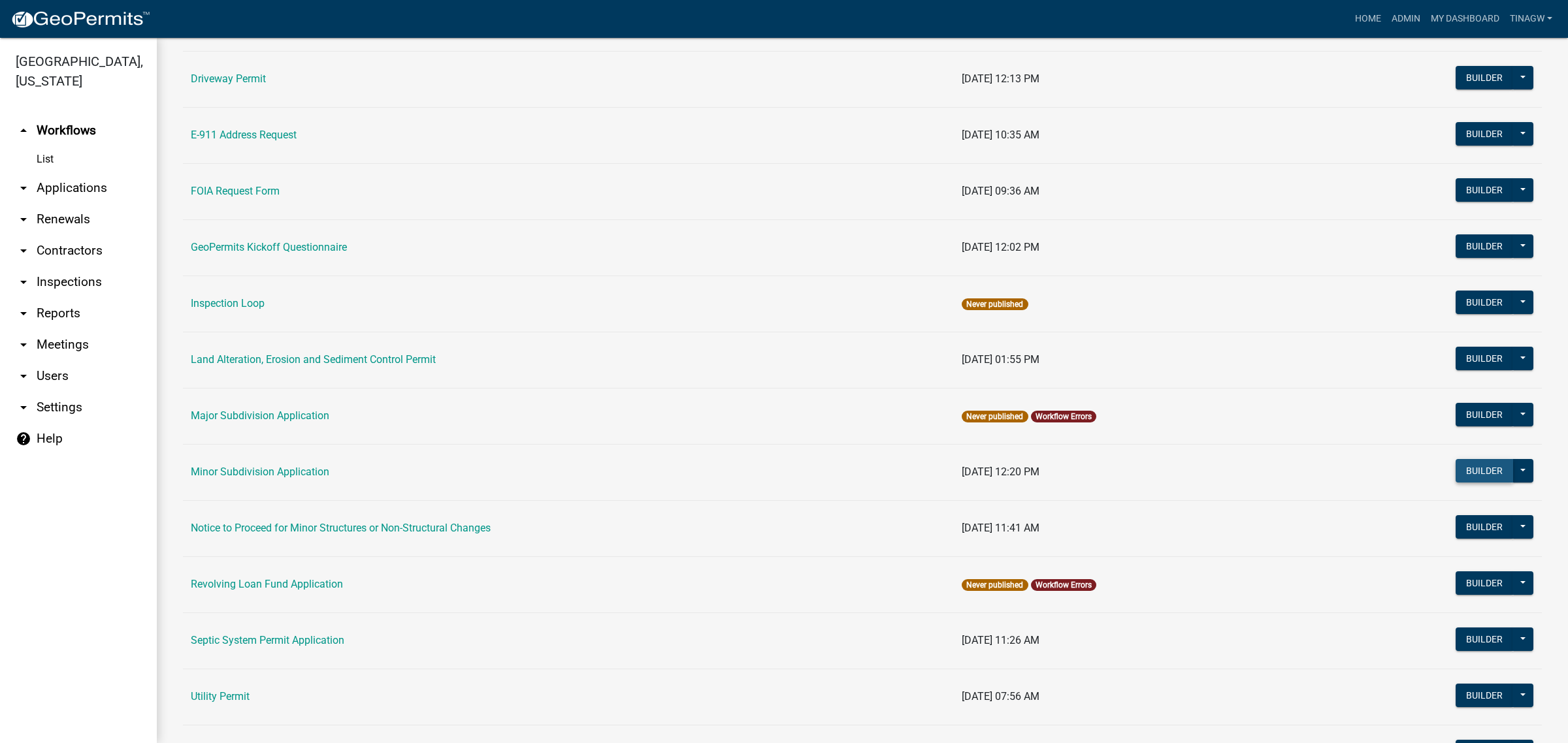
click at [1003, 470] on button "Builder" at bounding box center [1484, 471] width 57 height 24
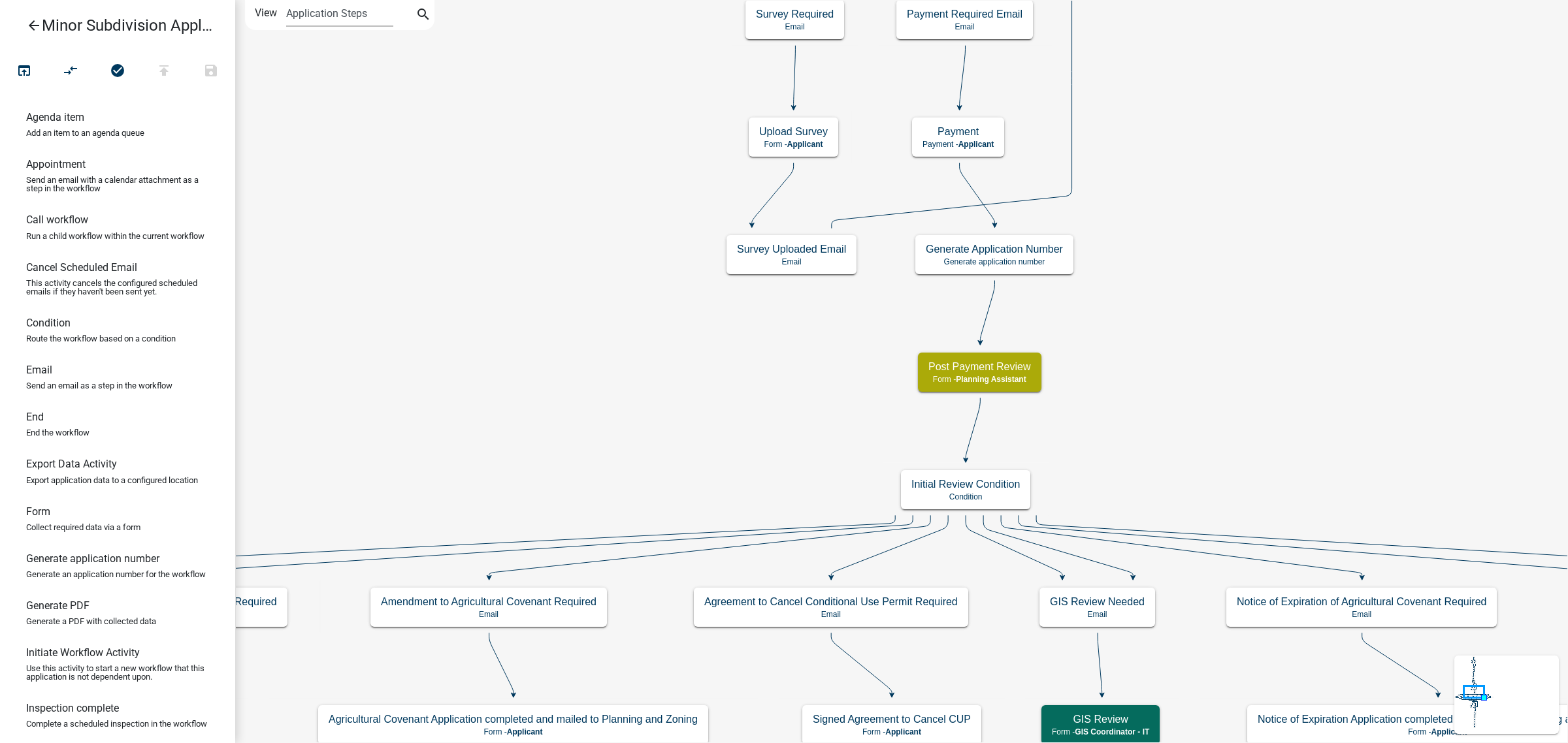
click at [34, 20] on icon "arrow_back" at bounding box center [34, 27] width 16 height 18
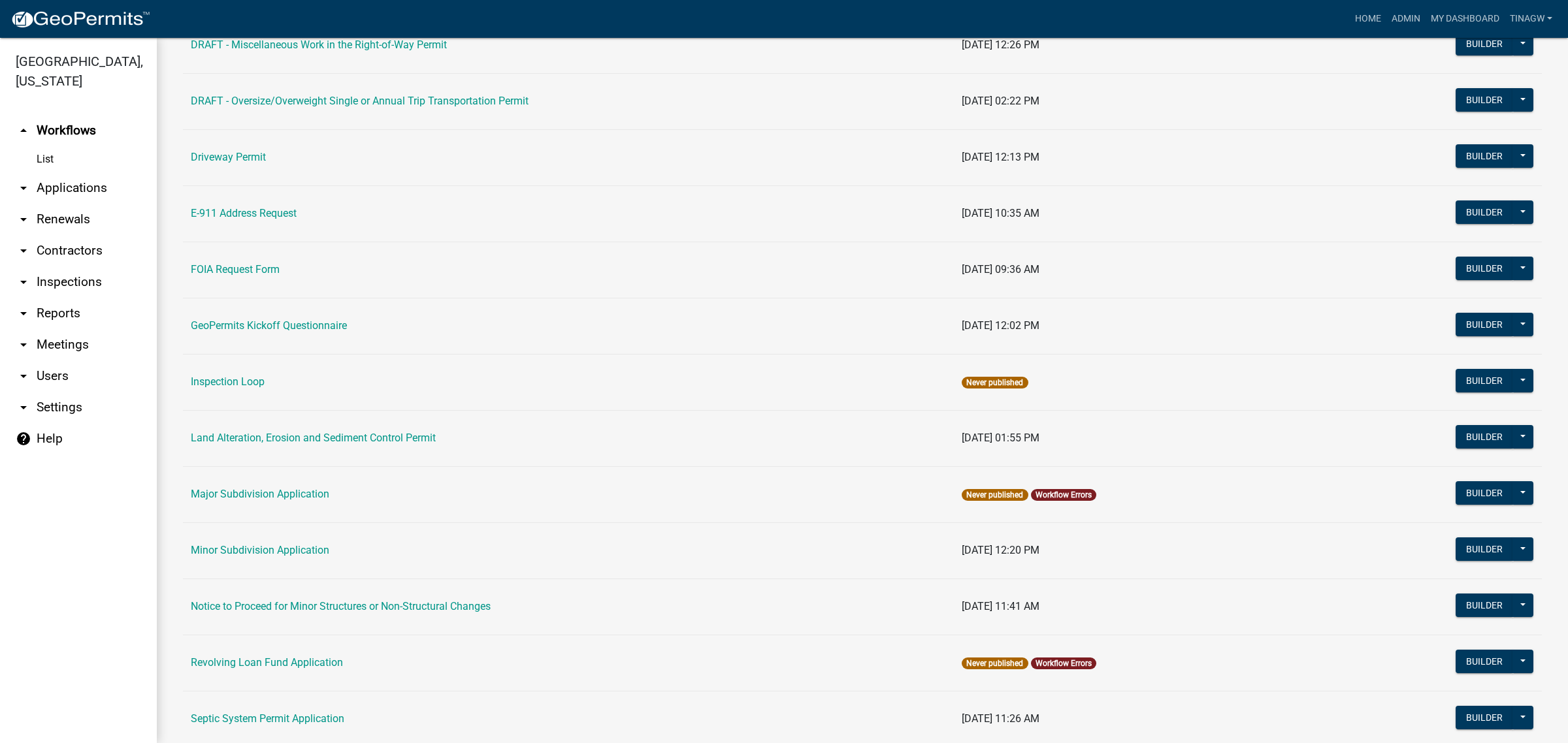
scroll to position [408, 0]
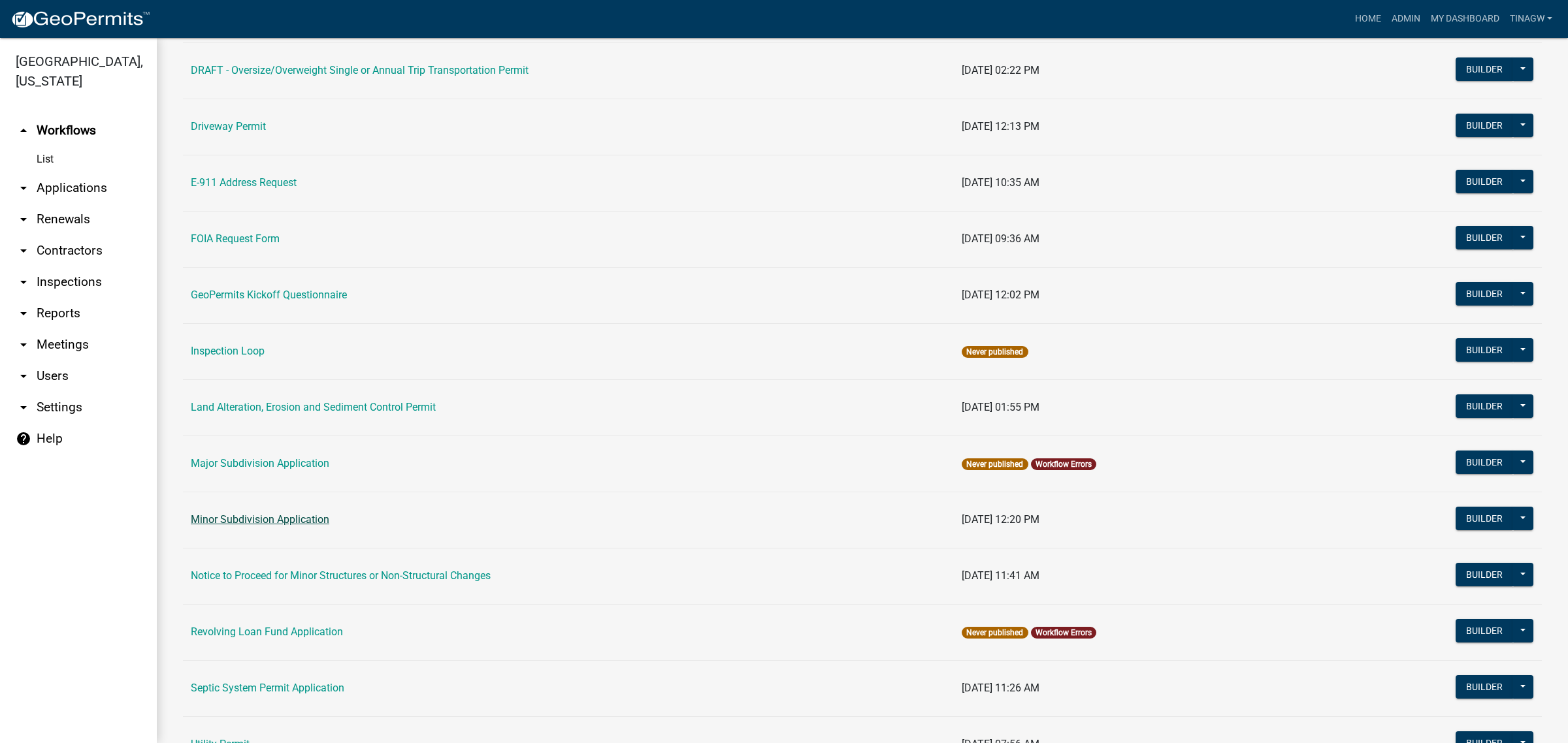
click at [260, 521] on link "Minor Subdivision Application" at bounding box center [260, 519] width 138 height 13
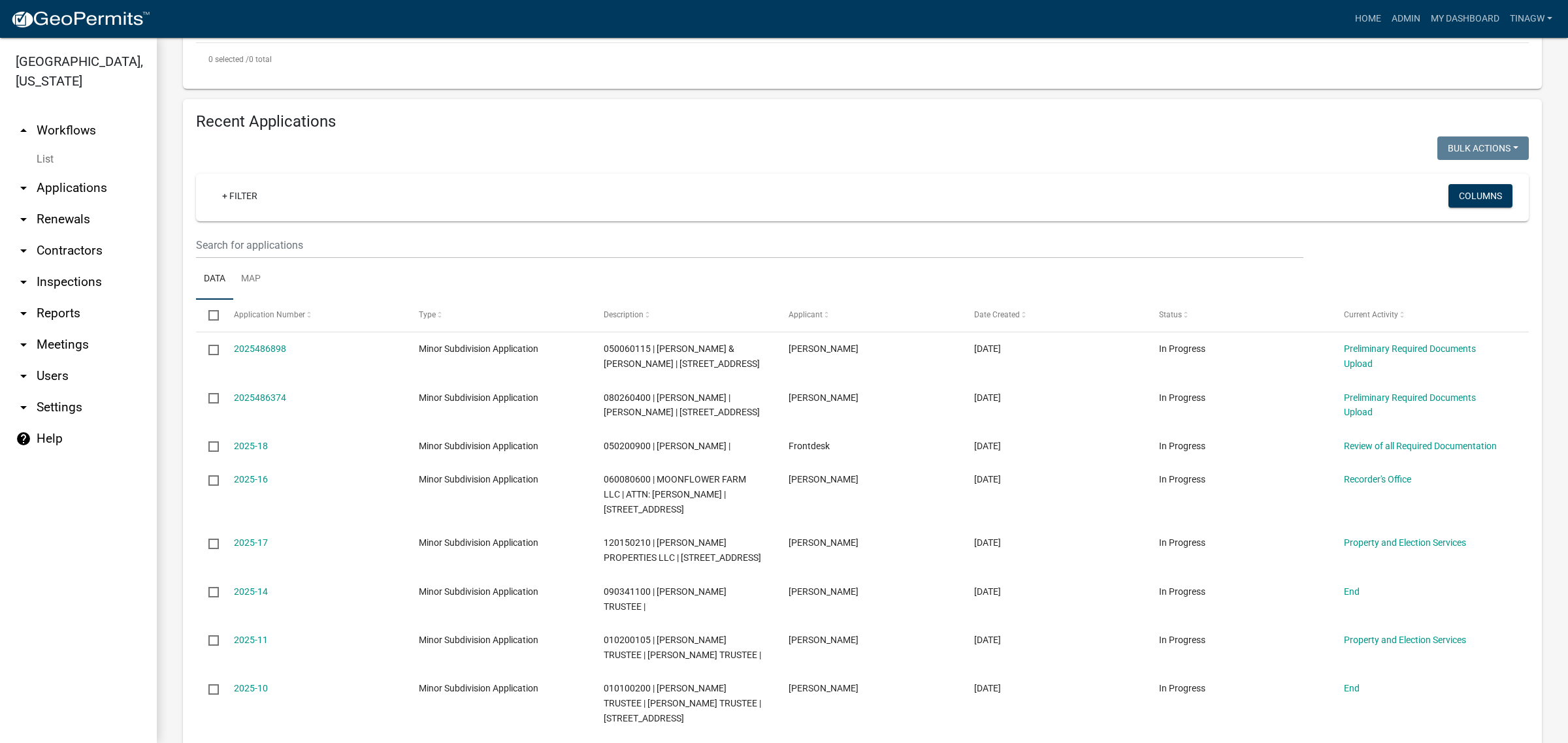
scroll to position [490, 0]
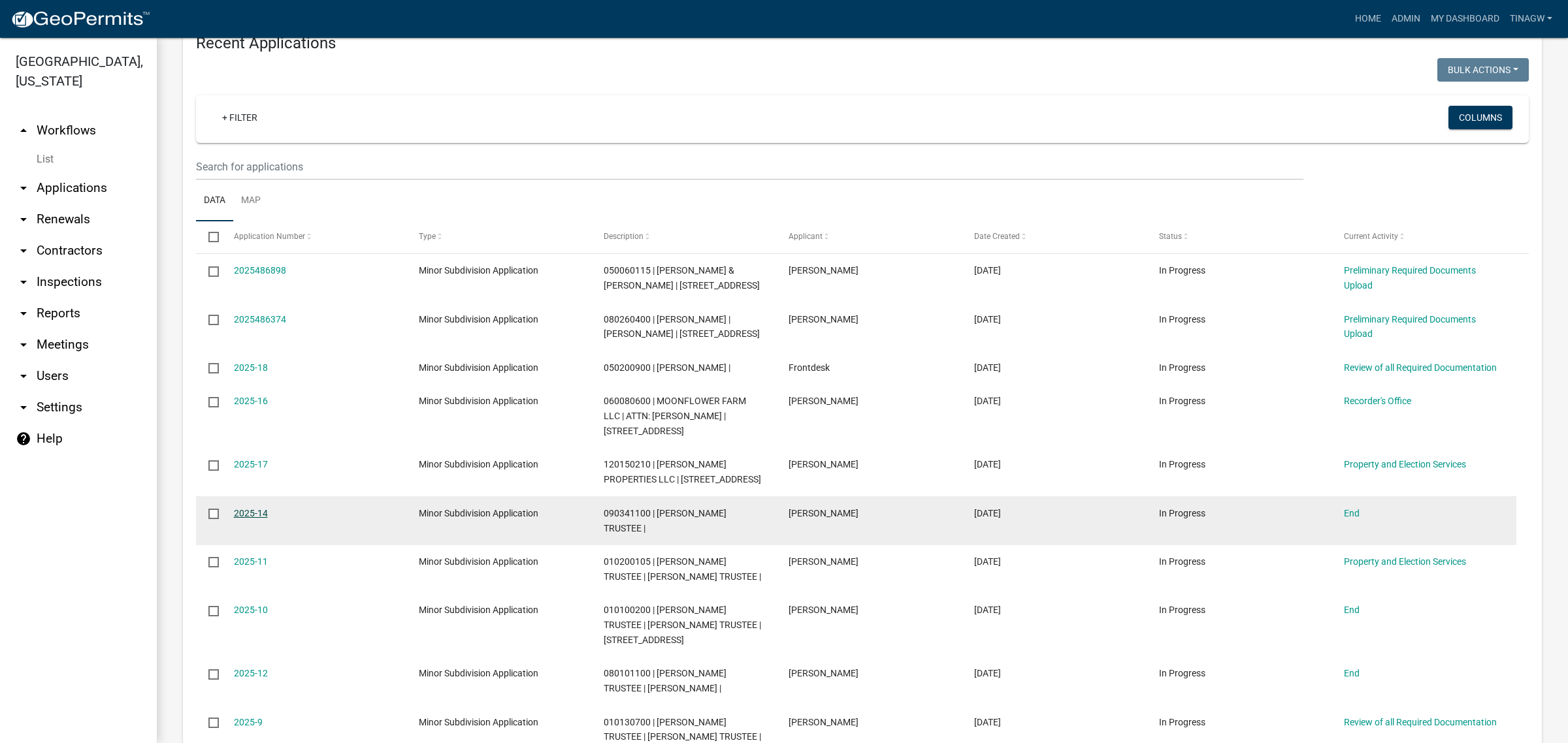
click at [246, 509] on link "2025-14" at bounding box center [251, 513] width 34 height 11
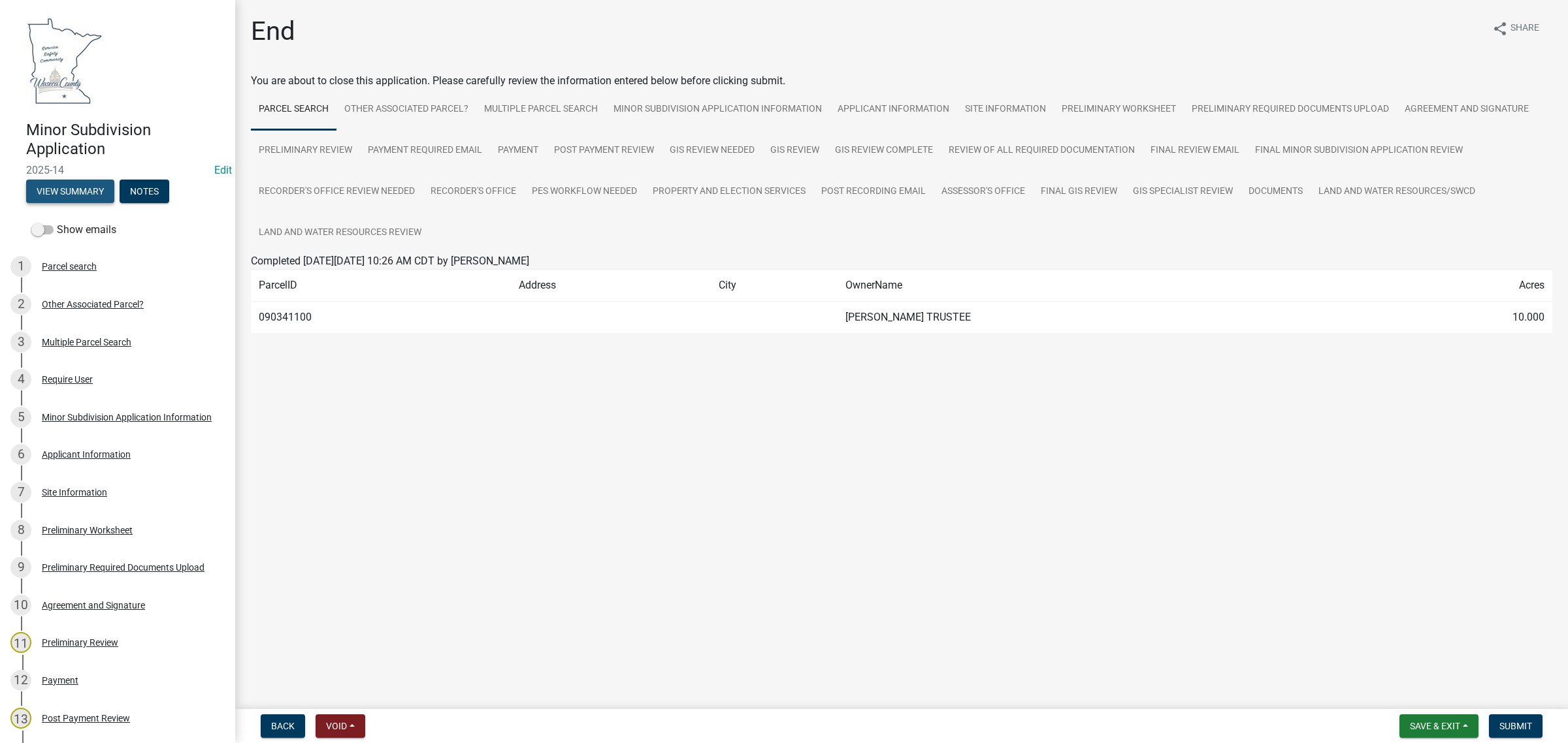
click at [55, 190] on button "View Summary" at bounding box center [70, 192] width 88 height 24
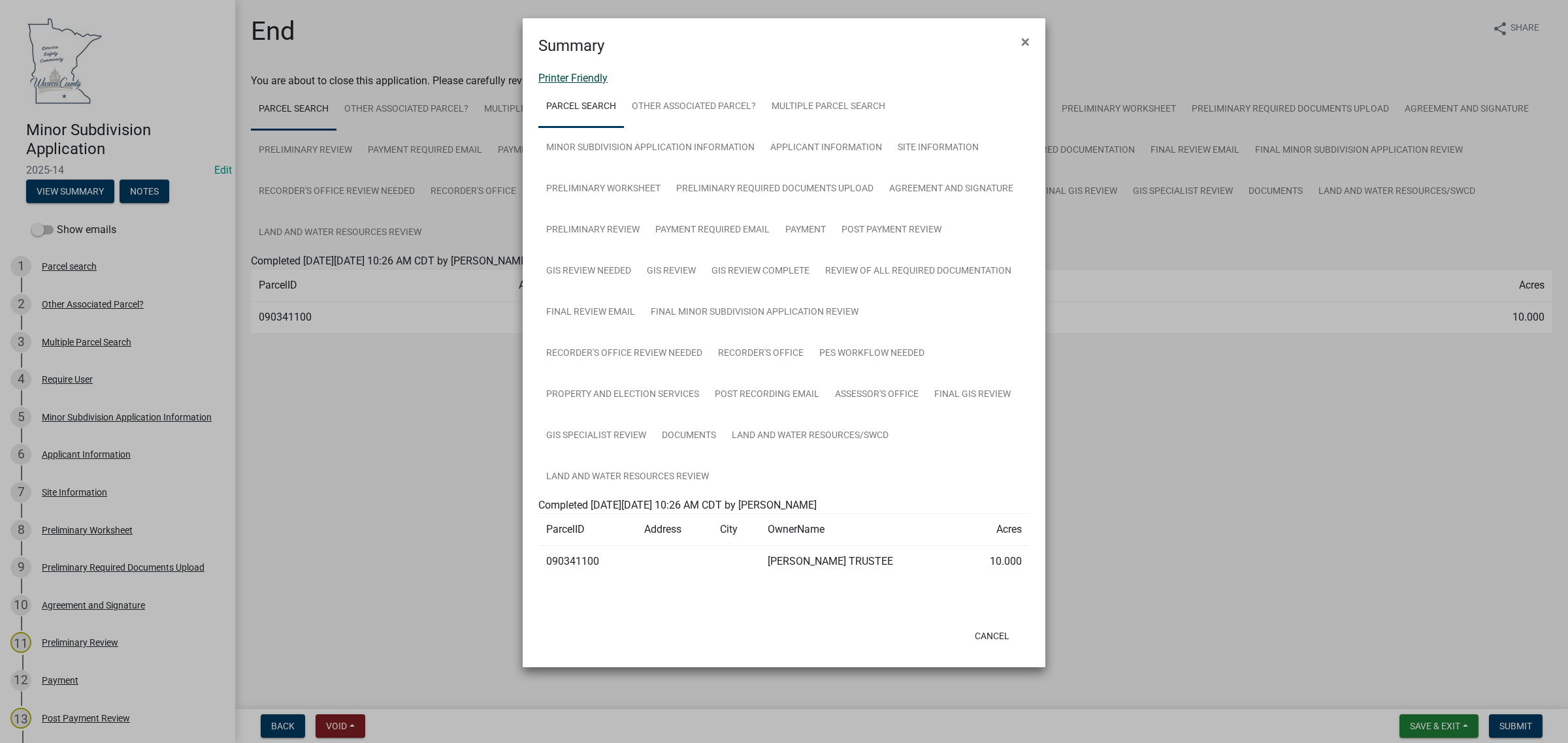
click at [583, 72] on link "Printer Friendly" at bounding box center [572, 78] width 69 height 13
